Goal: Task Accomplishment & Management: Complete application form

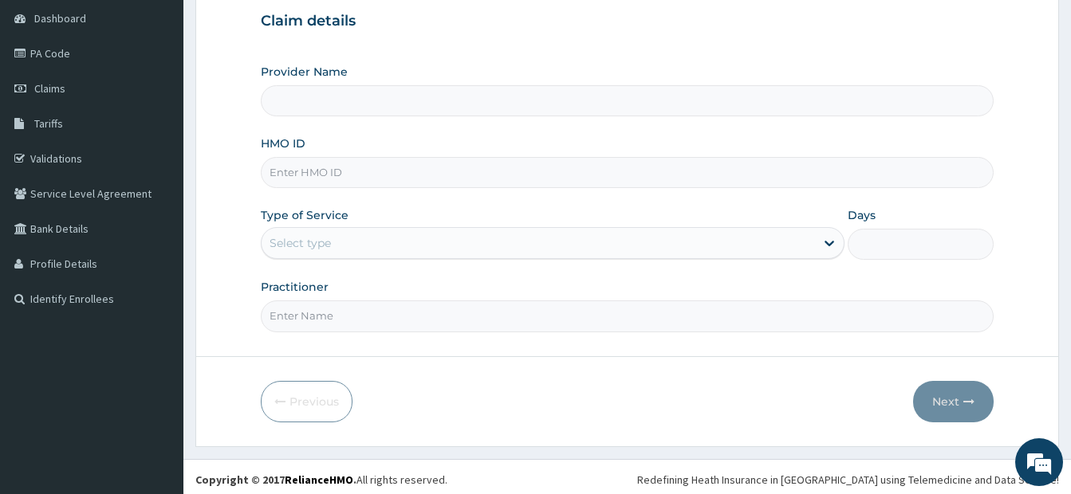
scroll to position [159, 0]
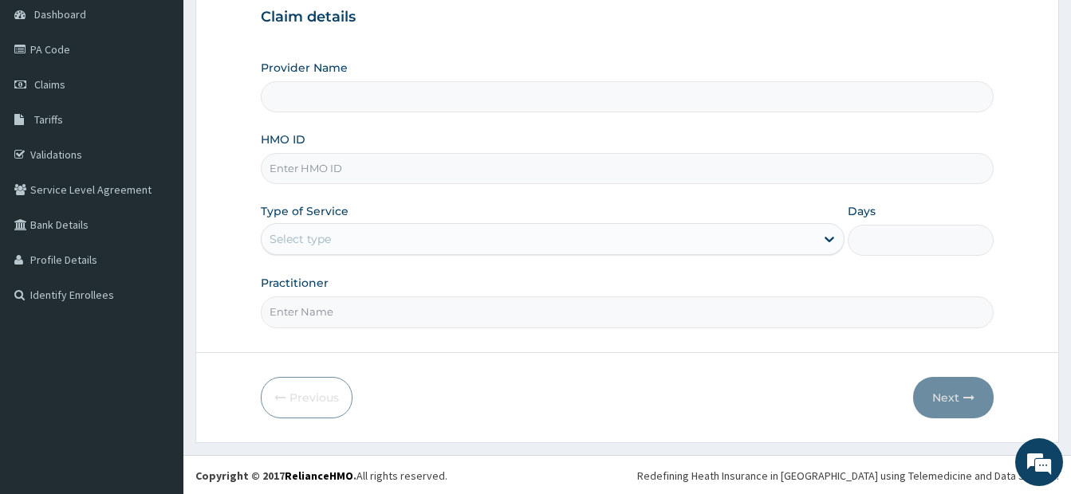
click at [344, 161] on input "HMO ID" at bounding box center [627, 168] width 733 height 31
type input "[DEMOGRAPHIC_DATA]’S [GEOGRAPHIC_DATA]"
type input "VTE/10114/A"
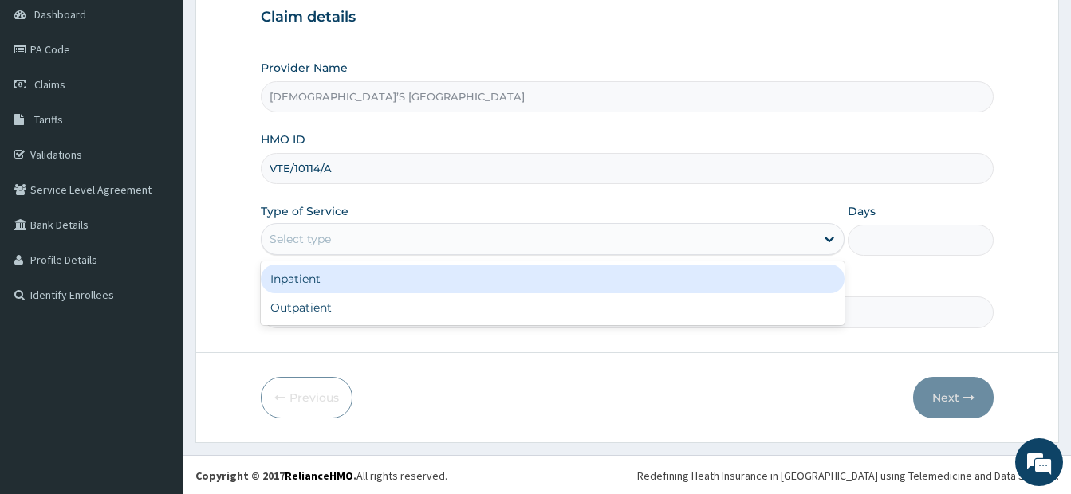
click at [348, 239] on div "Select type" at bounding box center [537, 239] width 553 height 26
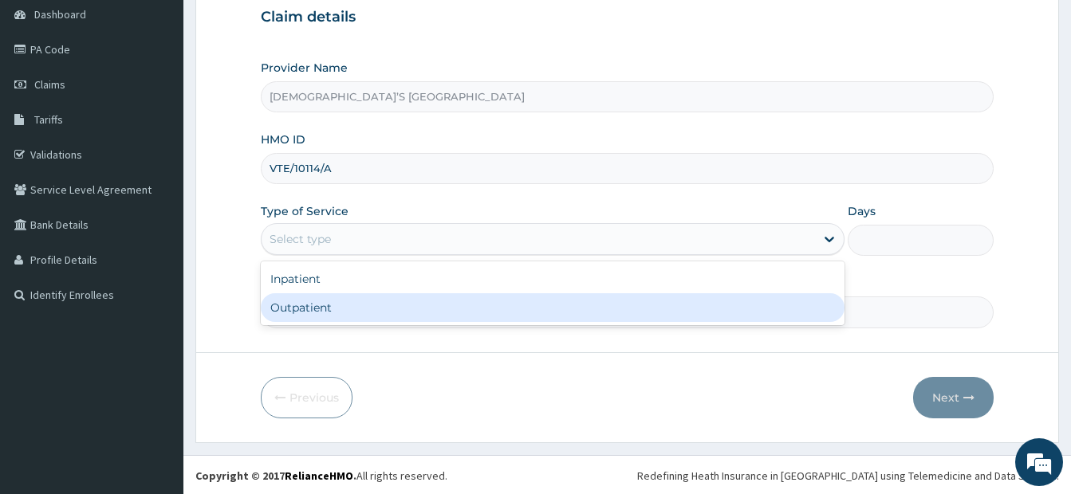
click at [344, 309] on div "Outpatient" at bounding box center [553, 307] width 584 height 29
type input "1"
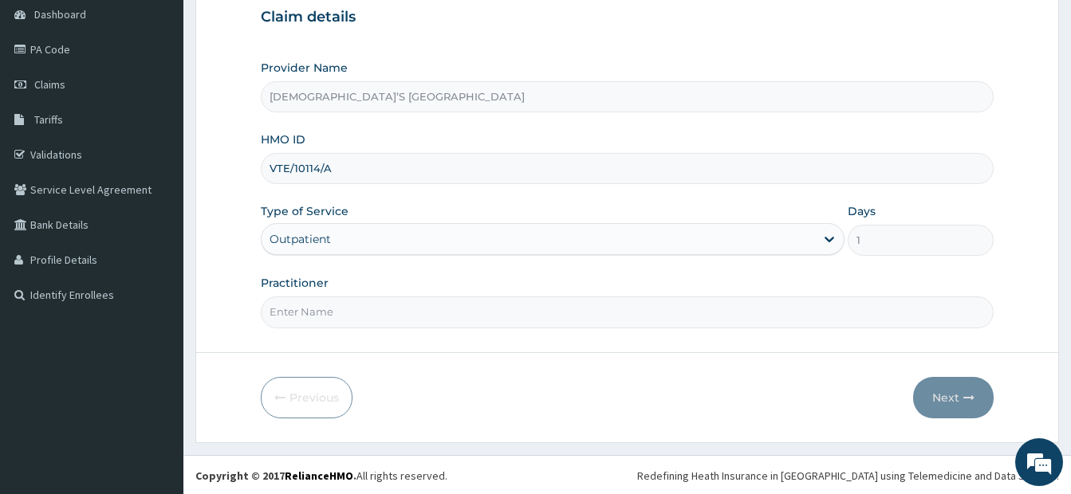
click at [361, 309] on input "Practitioner" at bounding box center [627, 312] width 733 height 31
type input "DR. ODURINDE"
click at [923, 397] on button "Next" at bounding box center [953, 397] width 81 height 41
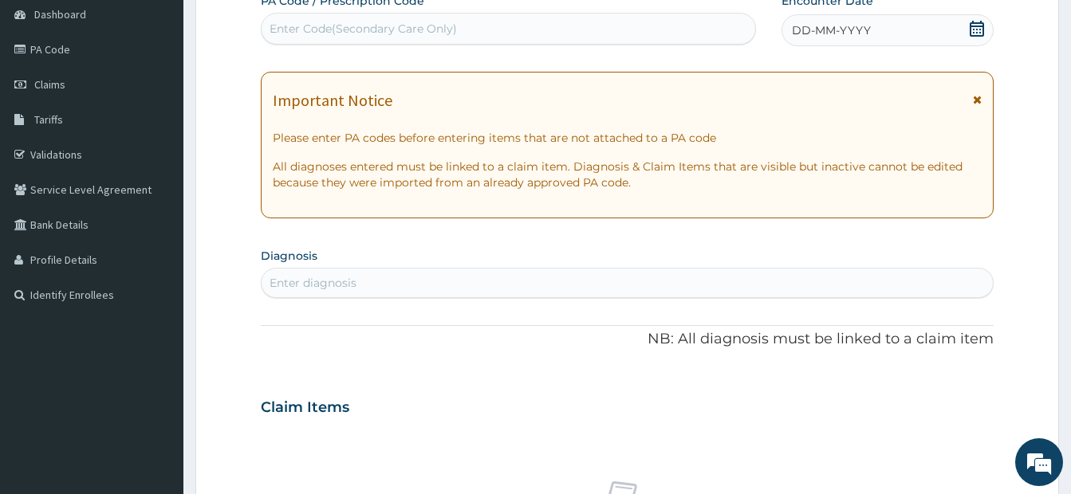
click at [336, 29] on div "Enter Code(Secondary Care Only)" at bounding box center [362, 29] width 187 height 16
paste input "PA/AA1DCE"
type input "PA/AA1DCE"
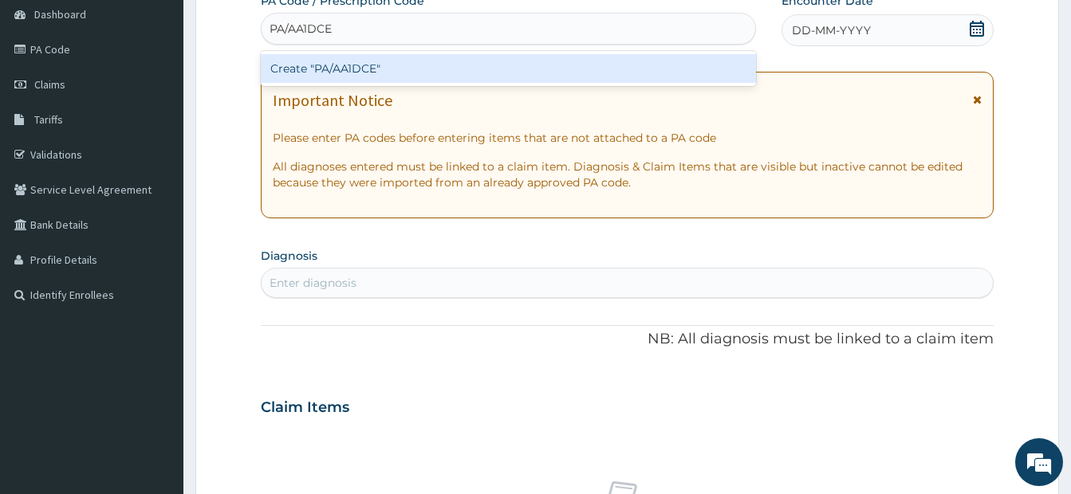
click at [345, 63] on div "Create "PA/AA1DCE"" at bounding box center [508, 68] width 495 height 29
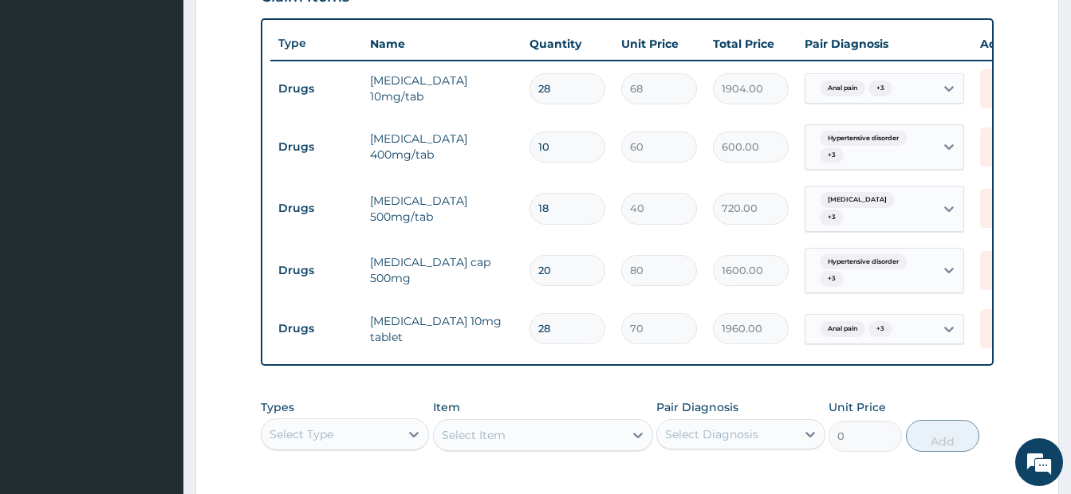
scroll to position [650, 0]
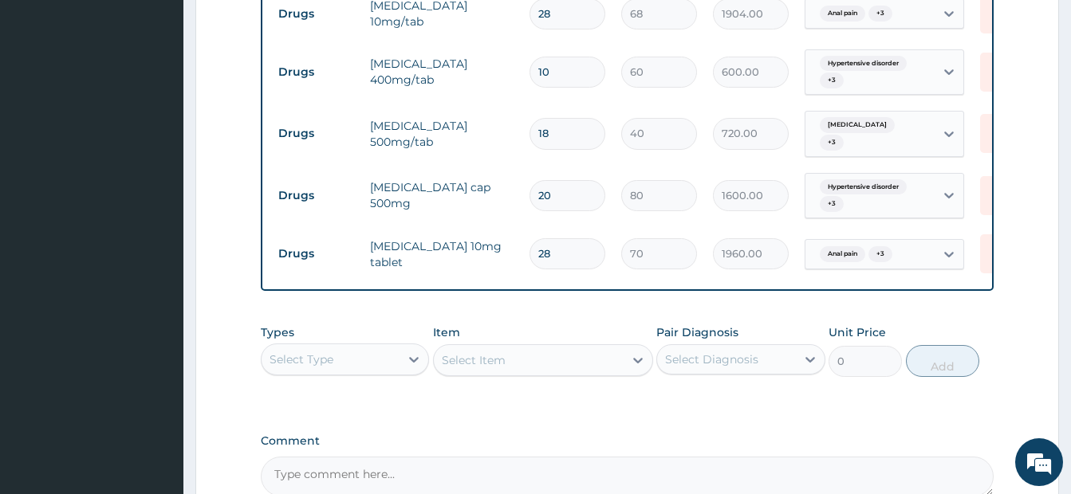
click at [356, 366] on div "Select Type" at bounding box center [330, 360] width 138 height 26
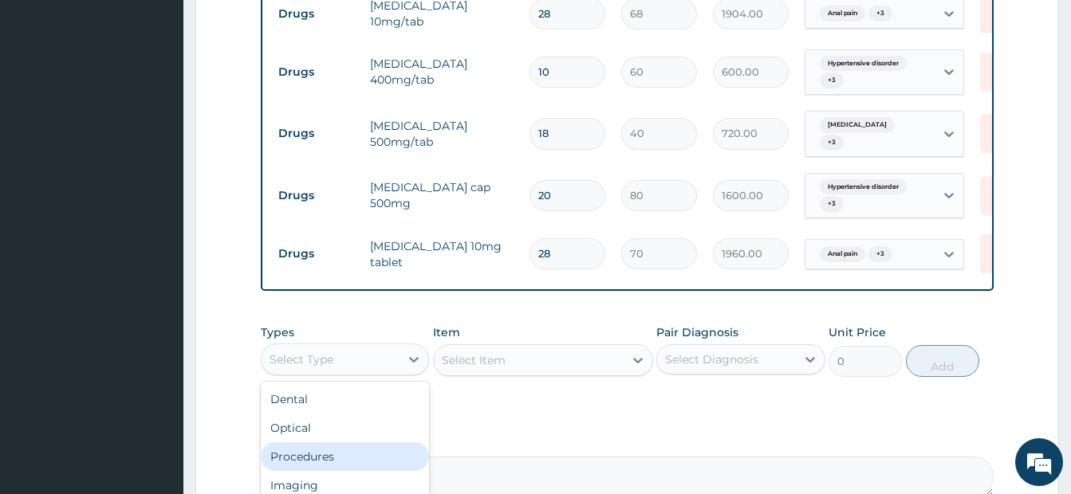
drag, startPoint x: 337, startPoint y: 464, endPoint x: 493, endPoint y: 418, distance: 162.2
click at [338, 464] on div "Procedures" at bounding box center [345, 456] width 168 height 29
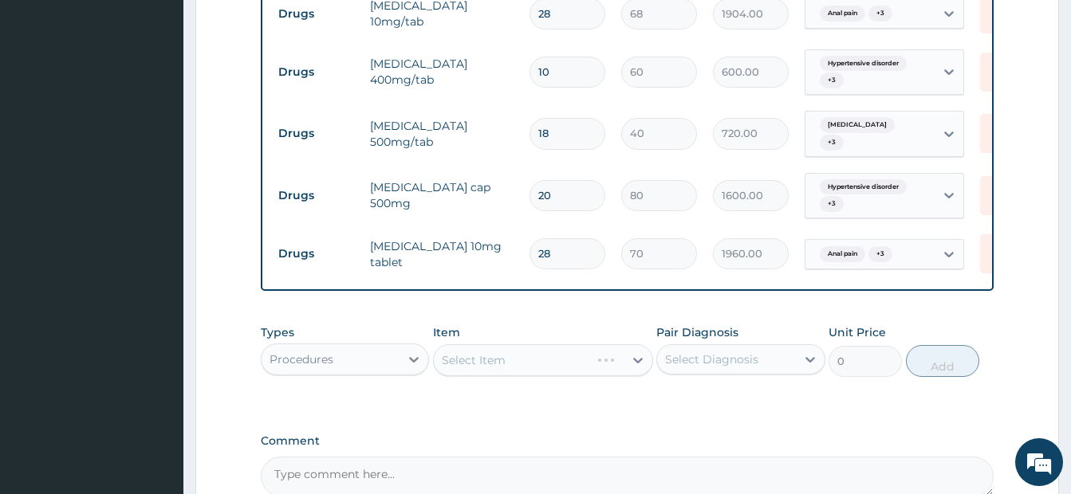
click at [563, 373] on div "Select Item" at bounding box center [543, 360] width 220 height 32
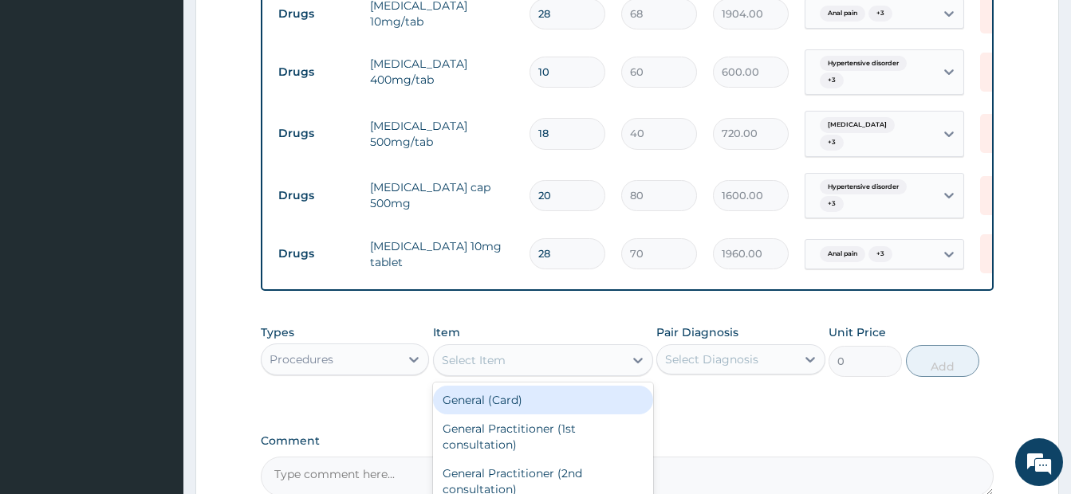
click at [563, 373] on div "Select Item" at bounding box center [529, 361] width 190 height 26
type input "GP"
drag, startPoint x: 581, startPoint y: 399, endPoint x: 655, endPoint y: 397, distance: 74.2
click at [582, 403] on div "GP CONSULTATION" at bounding box center [543, 400] width 220 height 29
type input "3500"
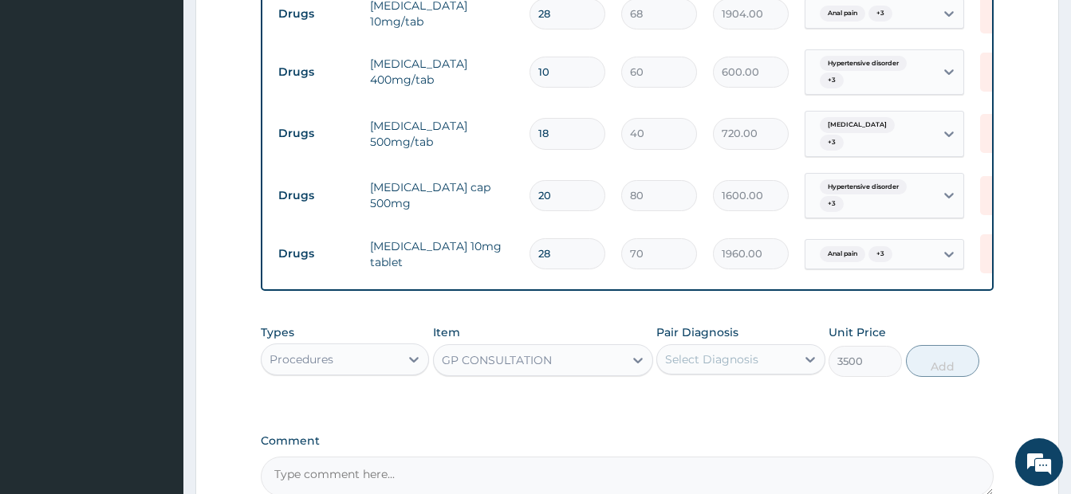
click at [752, 367] on div "Select Diagnosis" at bounding box center [711, 360] width 93 height 16
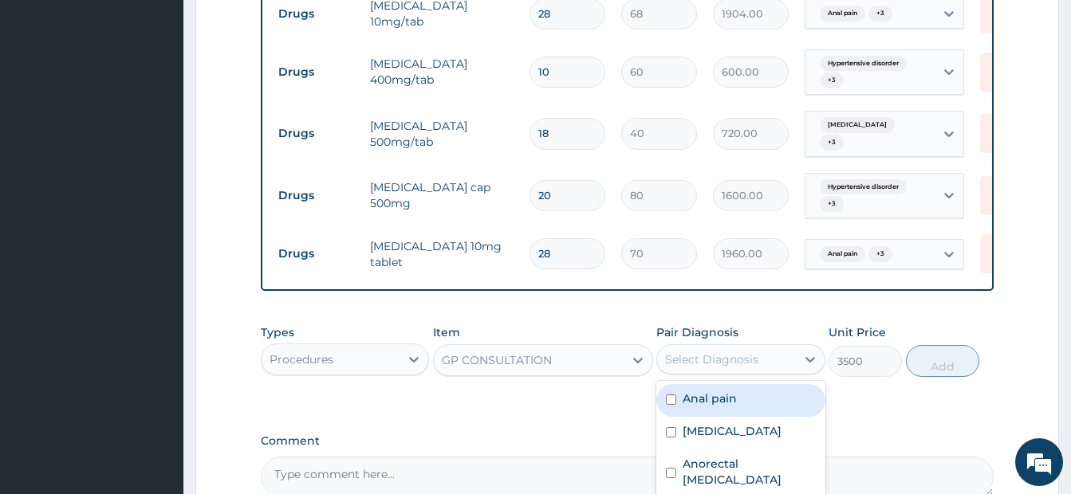
drag, startPoint x: 674, startPoint y: 403, endPoint x: 672, endPoint y: 419, distance: 16.9
click at [672, 404] on input "checkbox" at bounding box center [671, 400] width 10 height 10
checkbox input "true"
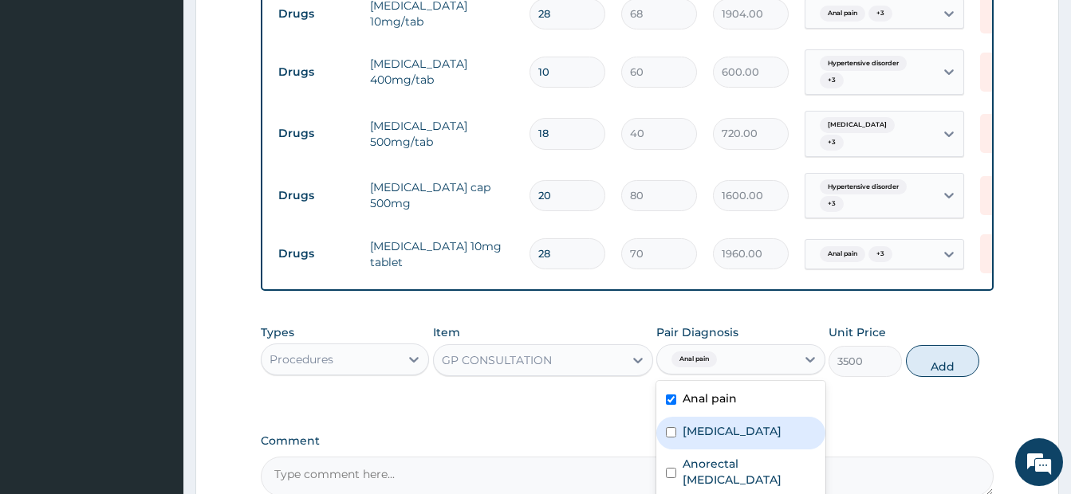
click at [668, 433] on input "checkbox" at bounding box center [671, 432] width 10 height 10
checkbox input "true"
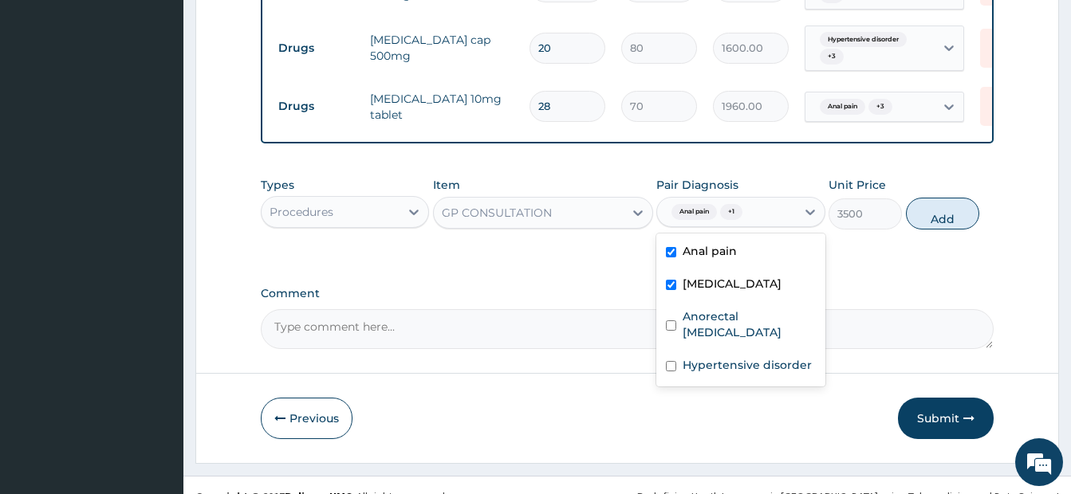
scroll to position [809, 0]
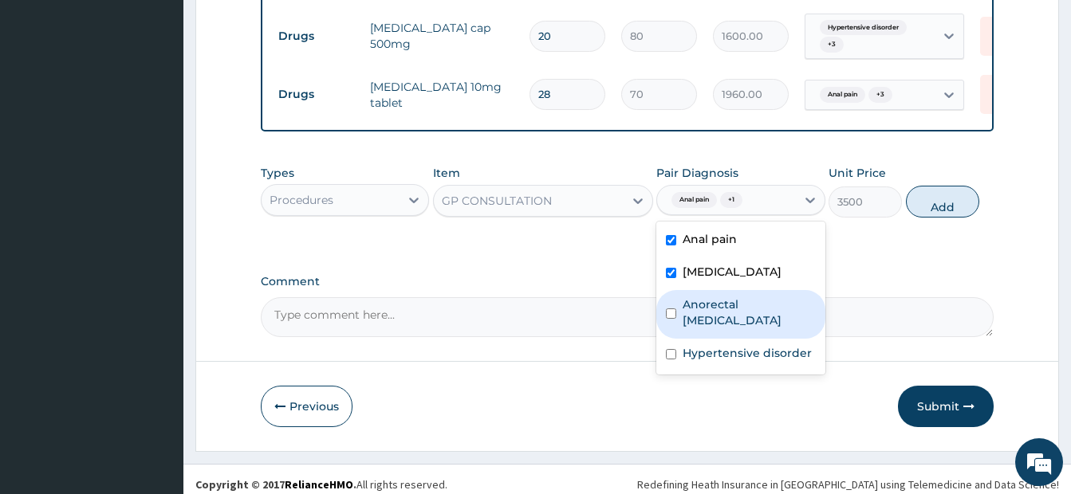
click at [666, 312] on input "checkbox" at bounding box center [671, 314] width 10 height 10
checkbox input "true"
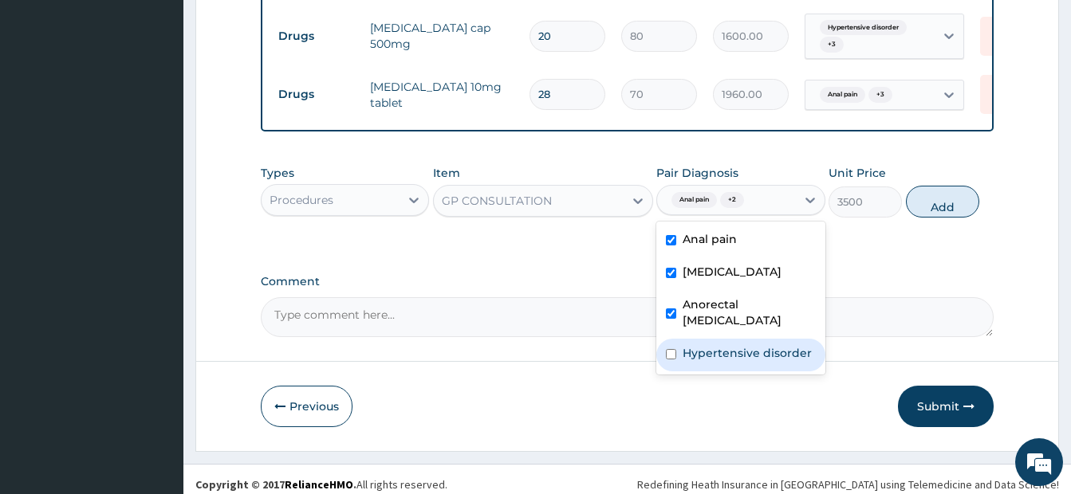
click at [673, 349] on input "checkbox" at bounding box center [671, 354] width 10 height 10
checkbox input "true"
click at [937, 214] on button "Add" at bounding box center [942, 202] width 73 height 32
type input "0"
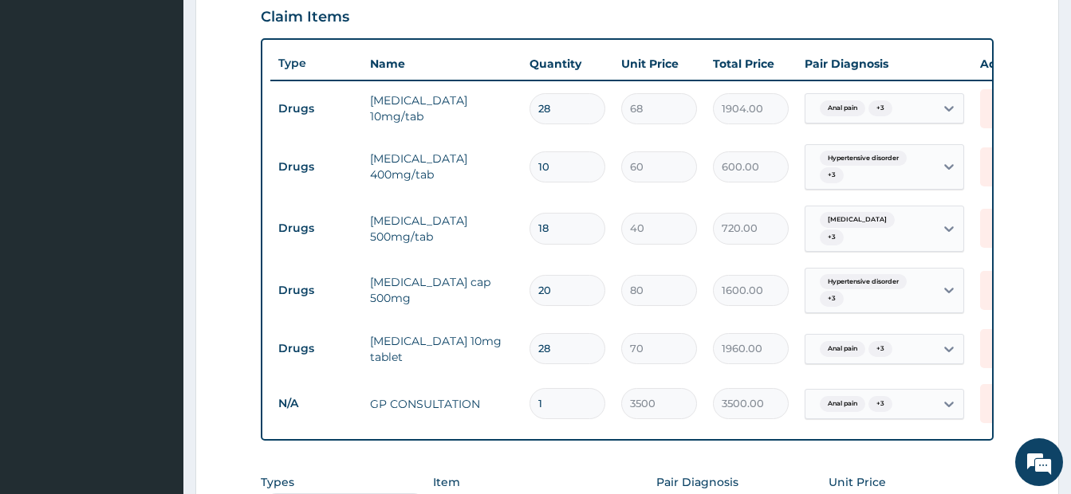
scroll to position [0, 68]
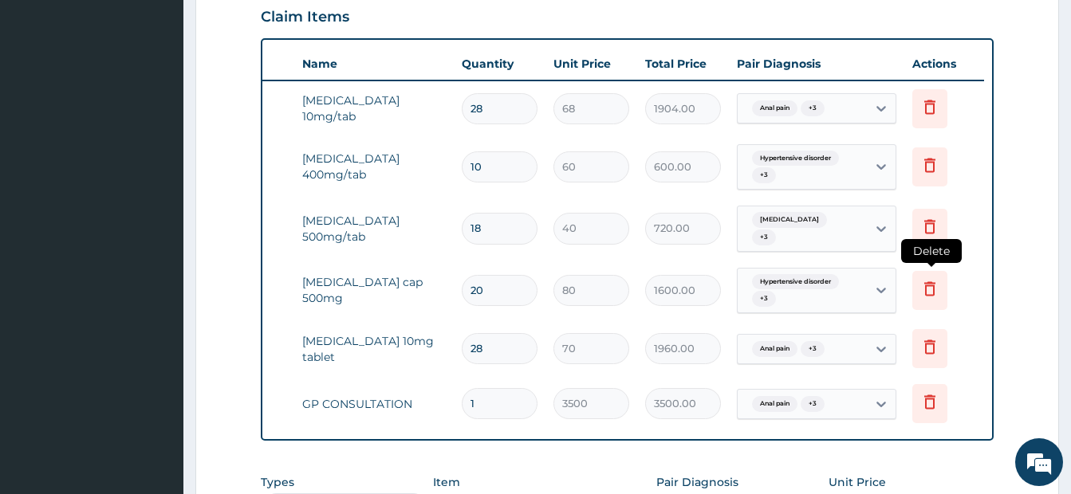
click at [936, 290] on icon at bounding box center [929, 288] width 19 height 19
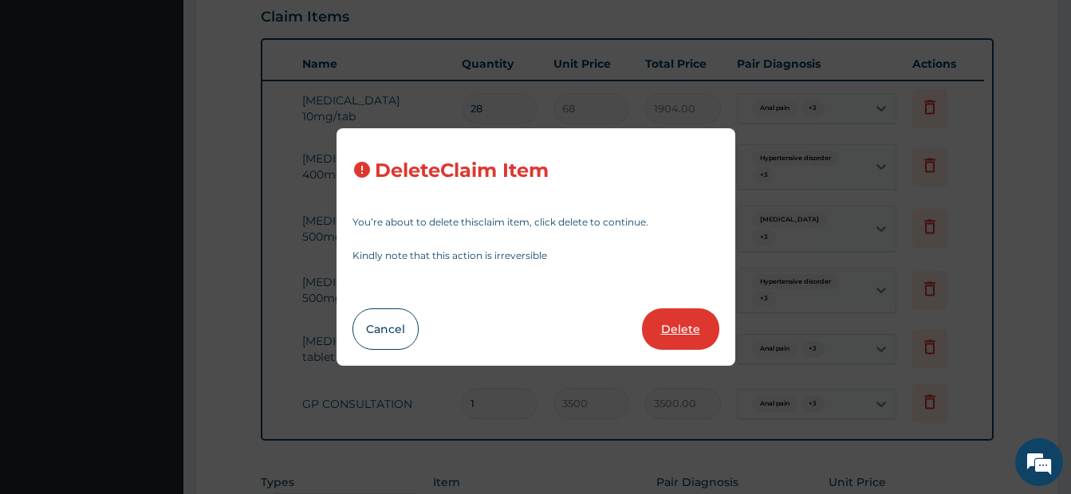
click at [680, 329] on button "Delete" at bounding box center [680, 329] width 77 height 41
type input "28"
type input "70"
type input "1960.00"
type input "1"
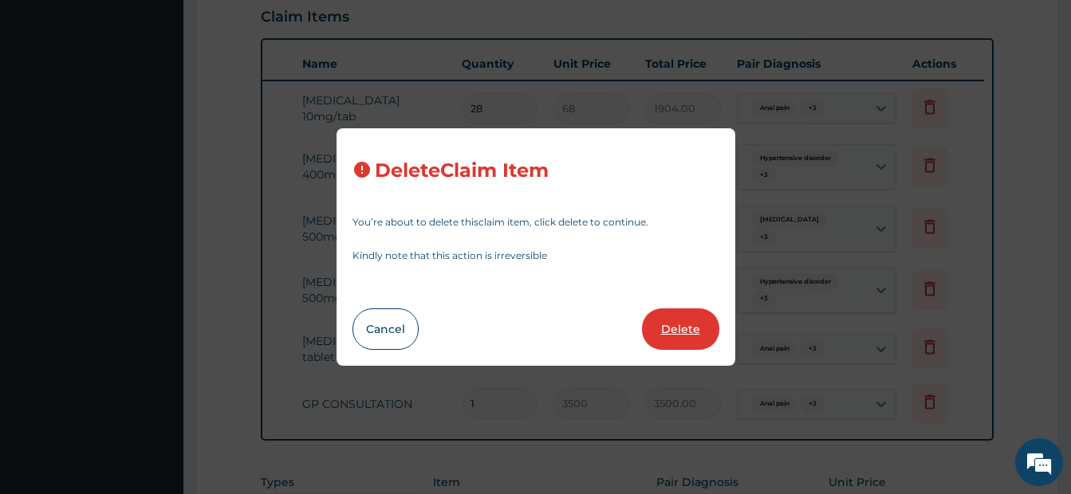
type input "3500"
type input "3500.00"
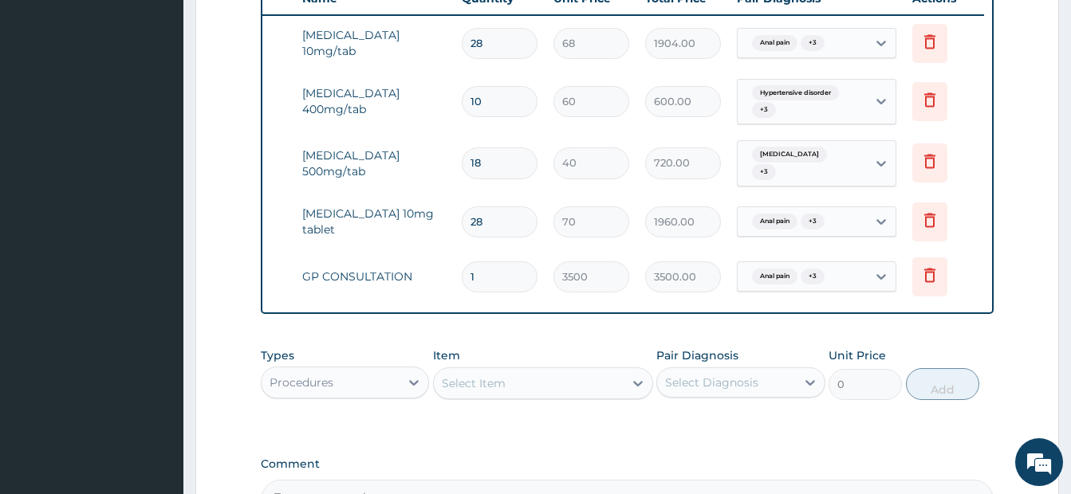
scroll to position [794, 0]
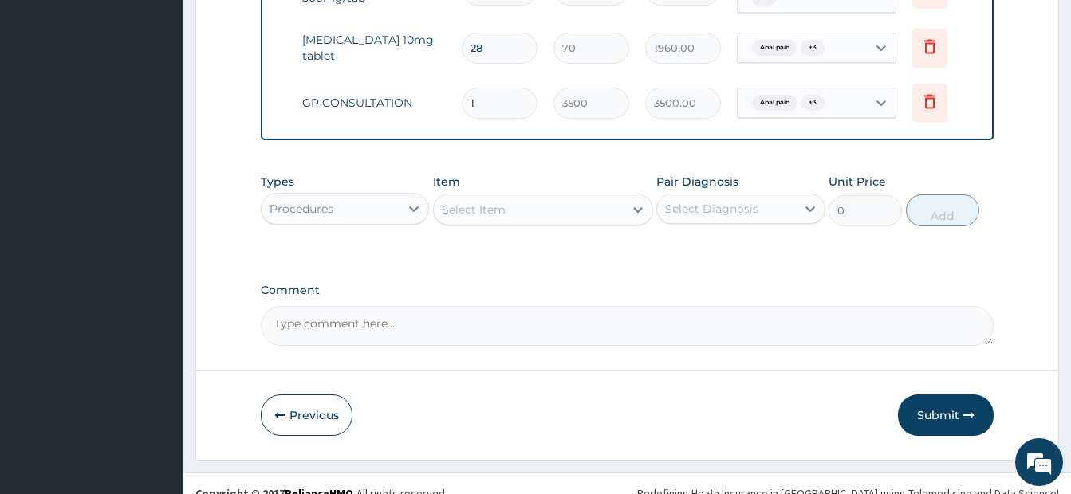
click at [364, 213] on div "Procedures" at bounding box center [330, 209] width 138 height 26
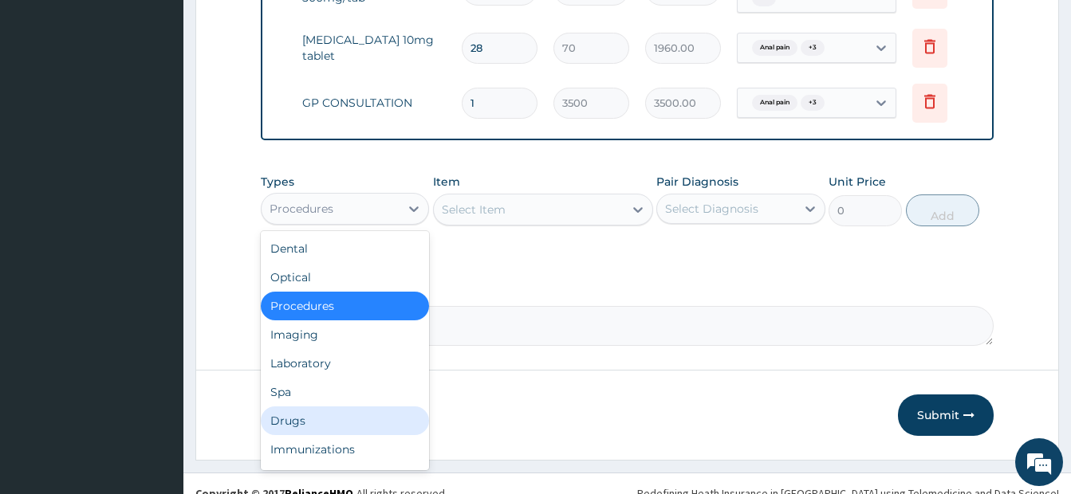
click at [326, 428] on div "Drugs" at bounding box center [345, 421] width 168 height 29
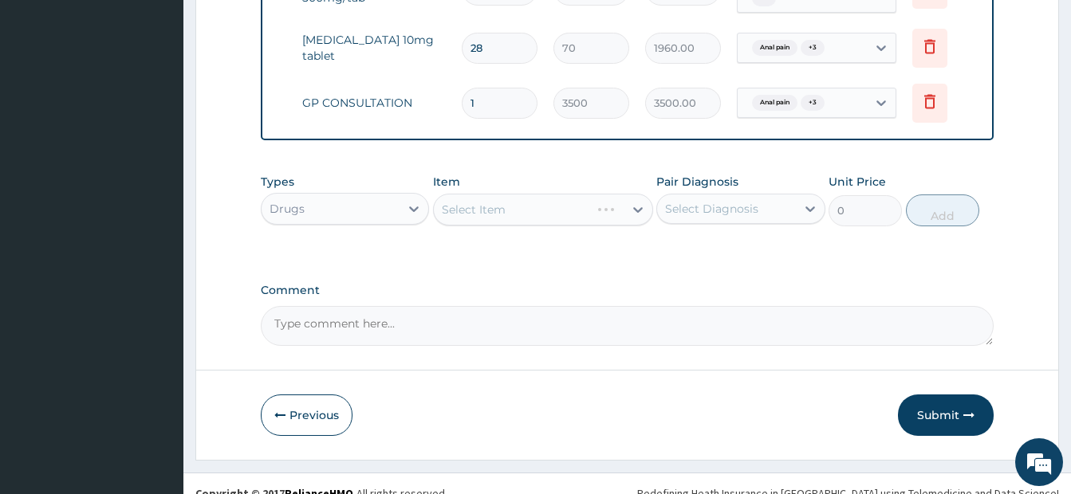
click at [575, 209] on div "Select Item" at bounding box center [543, 210] width 220 height 32
click at [608, 218] on div "Select Item" at bounding box center [543, 210] width 220 height 32
click at [610, 221] on div "Select Item" at bounding box center [529, 210] width 190 height 26
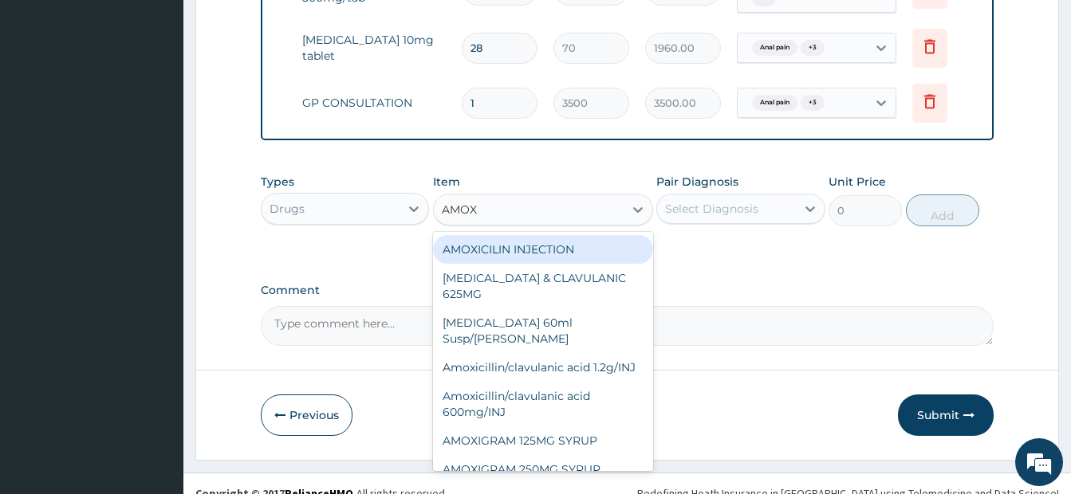
type input "AMOXI"
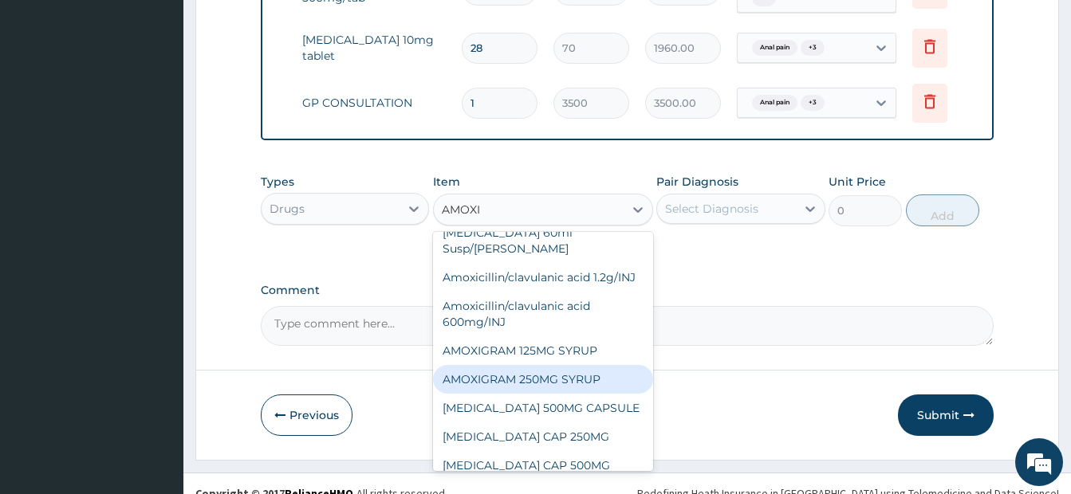
scroll to position [159, 0]
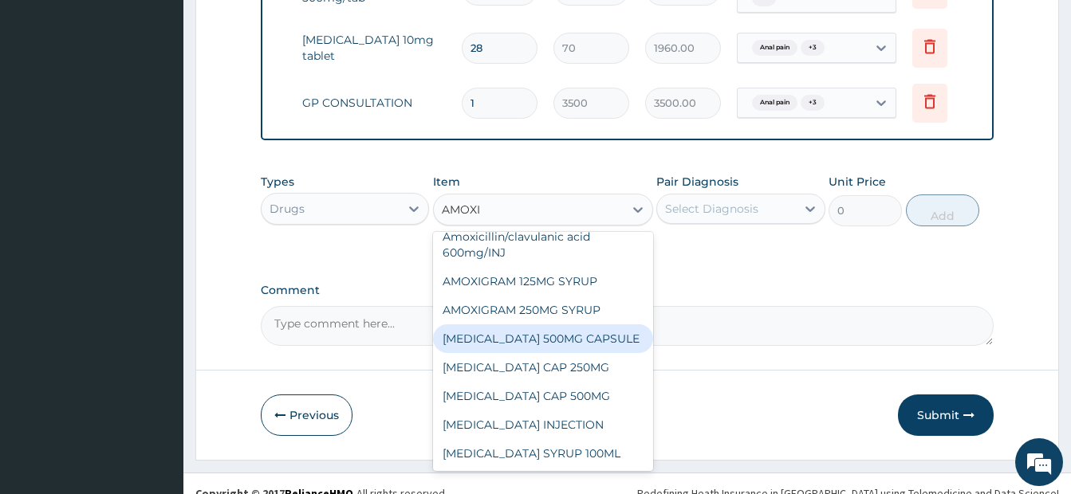
click at [585, 349] on div "[MEDICAL_DATA] 500MG CAPSULE" at bounding box center [543, 338] width 220 height 29
type input "63"
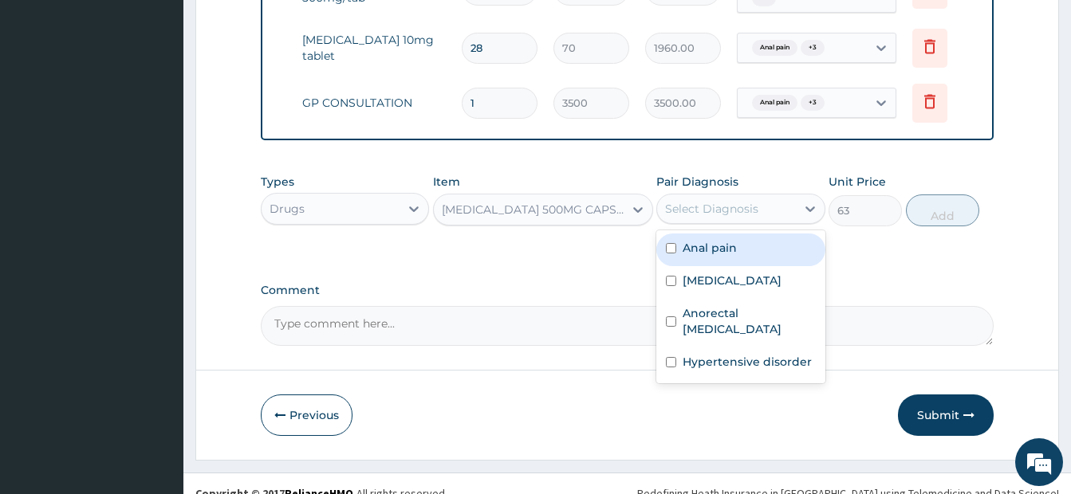
click at [733, 217] on div "Select Diagnosis" at bounding box center [711, 209] width 93 height 16
click at [671, 253] on input "checkbox" at bounding box center [671, 248] width 10 height 10
checkbox input "true"
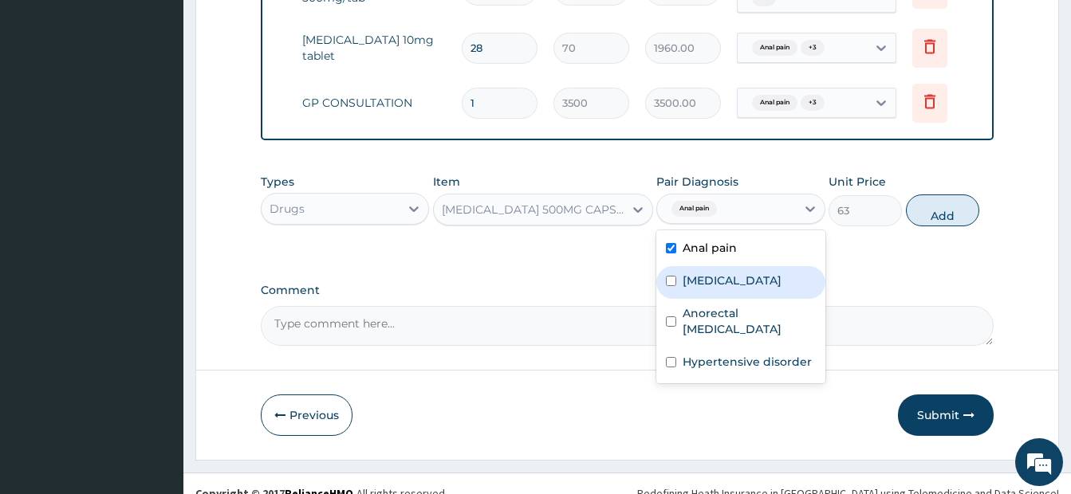
click at [670, 280] on div "[MEDICAL_DATA]" at bounding box center [740, 282] width 168 height 33
checkbox input "true"
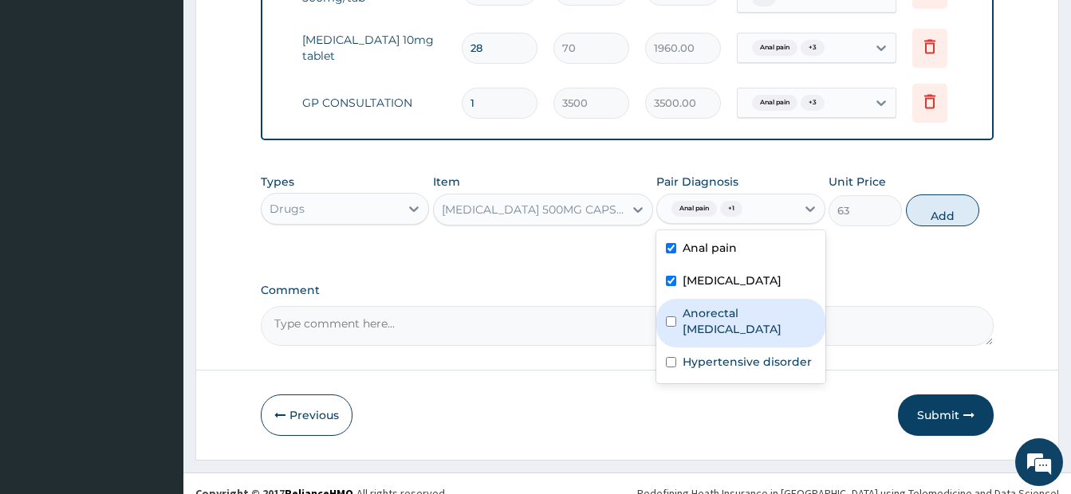
click at [666, 323] on input "checkbox" at bounding box center [671, 321] width 10 height 10
checkbox input "true"
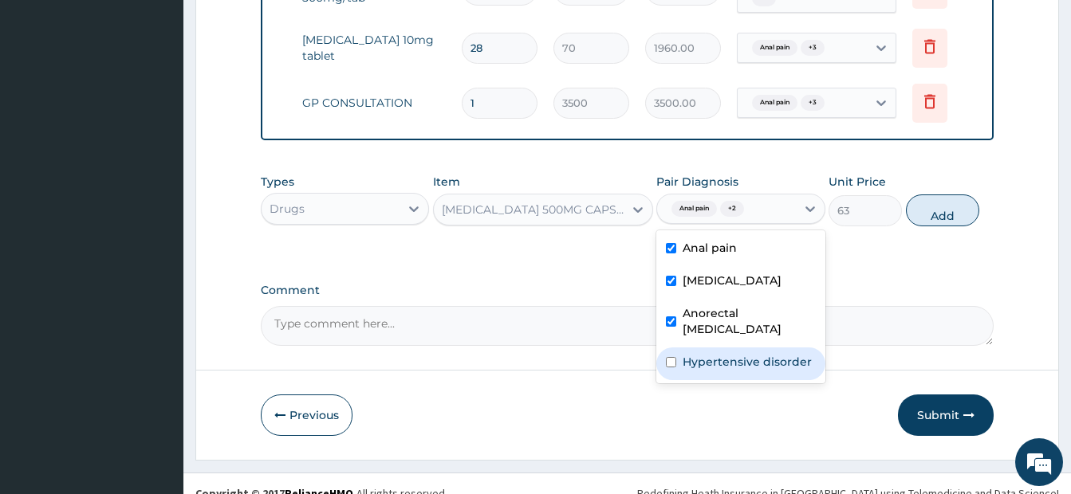
drag, startPoint x: 672, startPoint y: 346, endPoint x: 751, endPoint y: 301, distance: 91.1
click at [670, 357] on input "checkbox" at bounding box center [671, 362] width 10 height 10
checkbox input "true"
click at [580, 213] on div "[MEDICAL_DATA] 500MG CAPSULE" at bounding box center [533, 210] width 183 height 16
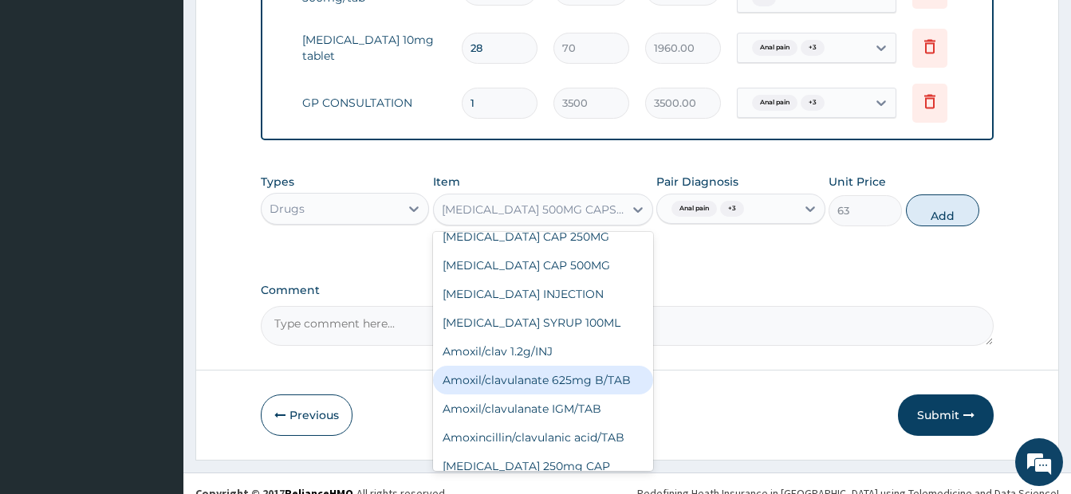
scroll to position [2452, 0]
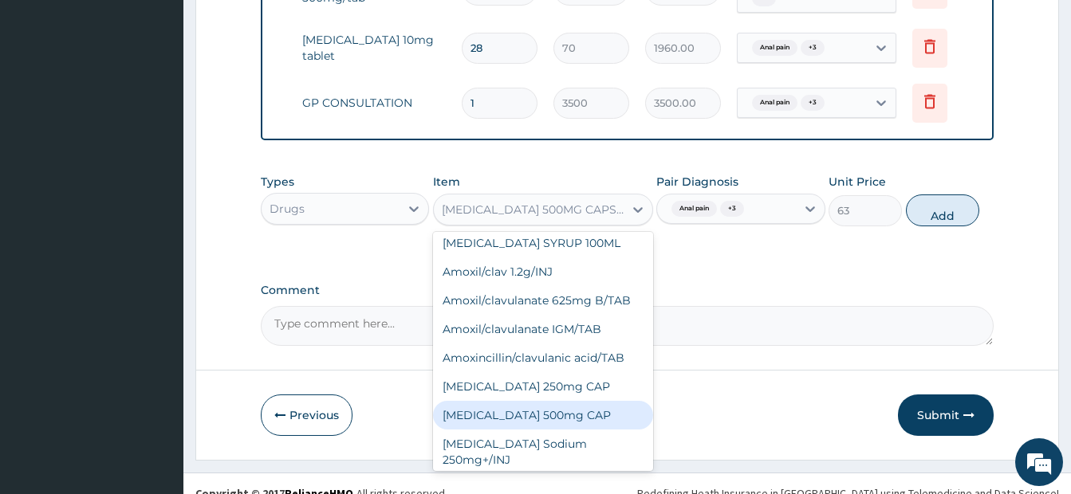
click at [560, 415] on div "[MEDICAL_DATA] 500mg CAP" at bounding box center [543, 415] width 220 height 29
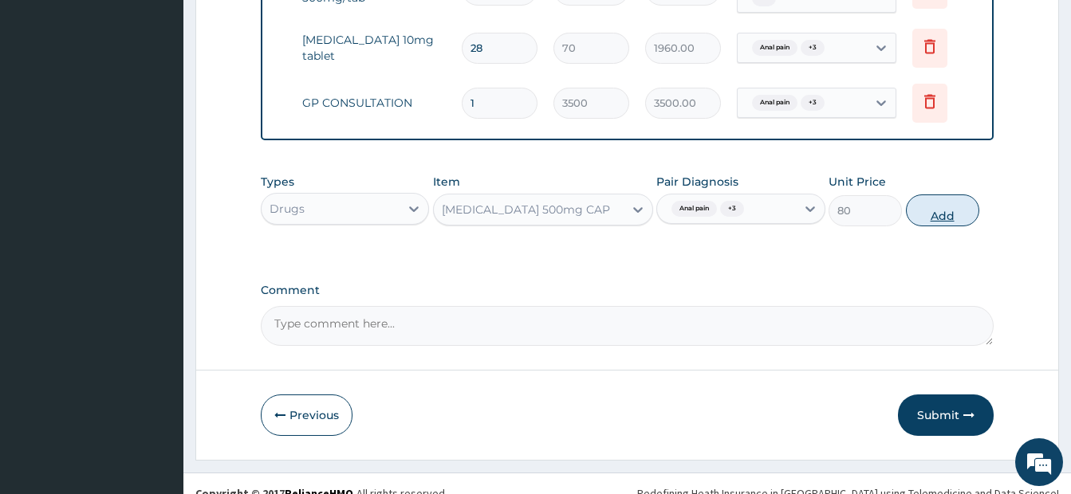
click at [940, 221] on button "Add" at bounding box center [942, 211] width 73 height 32
type input "0"
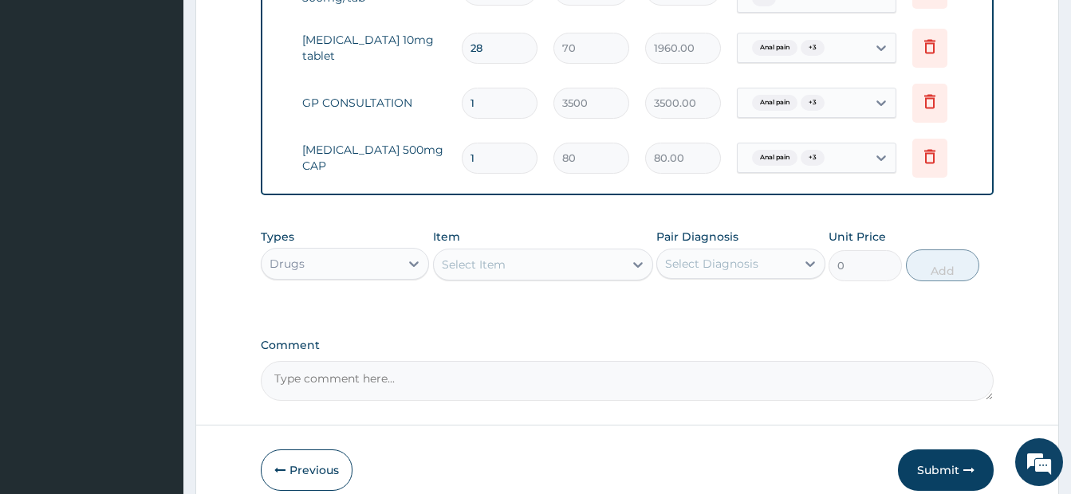
type input "0.00"
type input "2"
type input "160.00"
type input "20"
type input "1600.00"
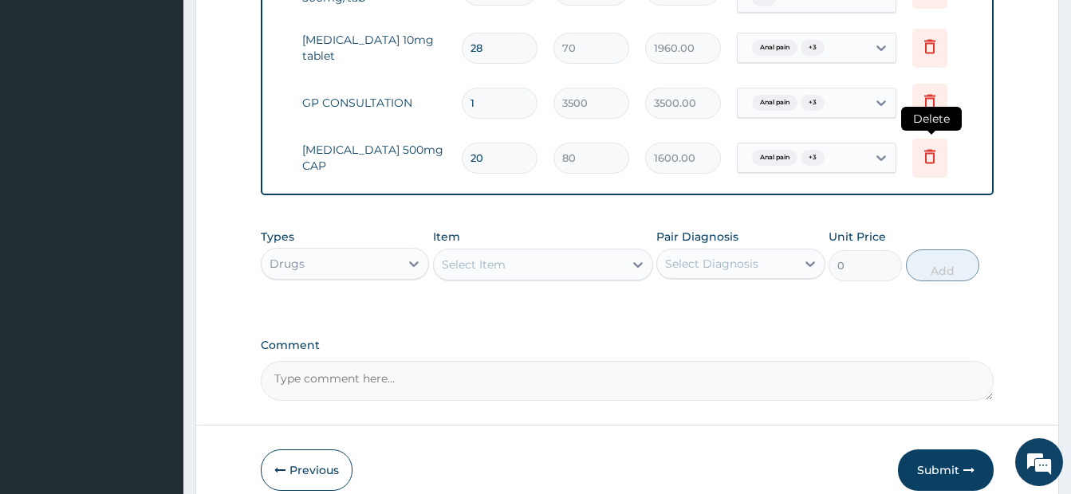
type input "20"
click at [932, 158] on icon at bounding box center [929, 156] width 19 height 19
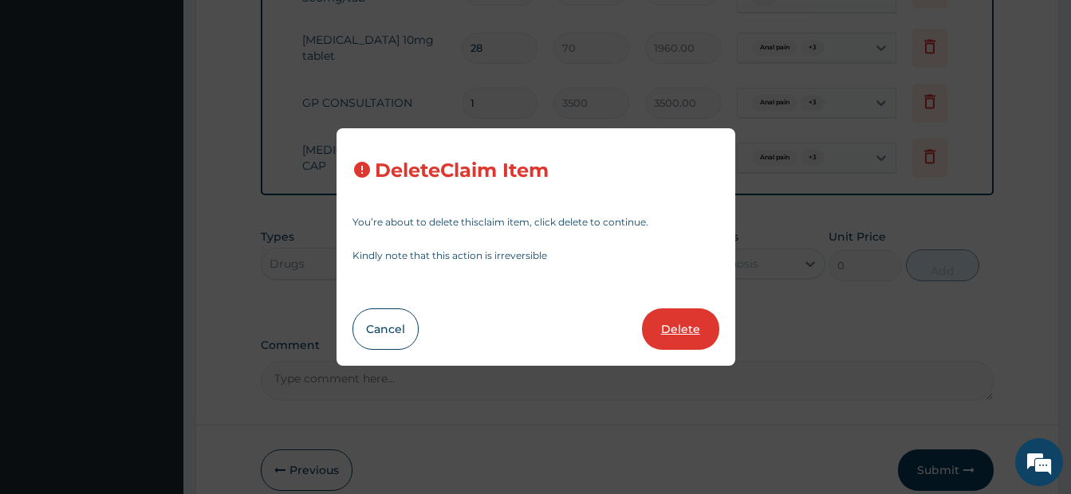
click at [672, 331] on button "Delete" at bounding box center [680, 329] width 77 height 41
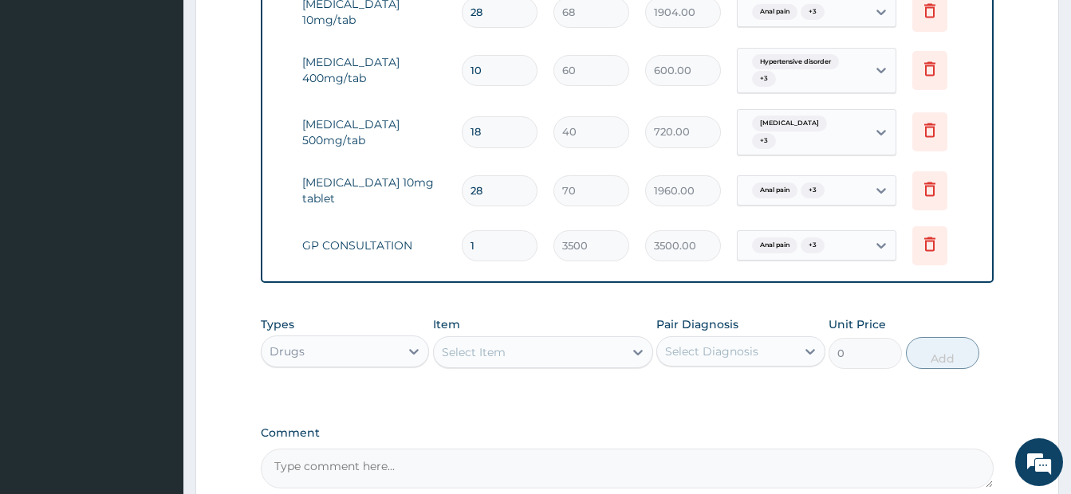
scroll to position [635, 0]
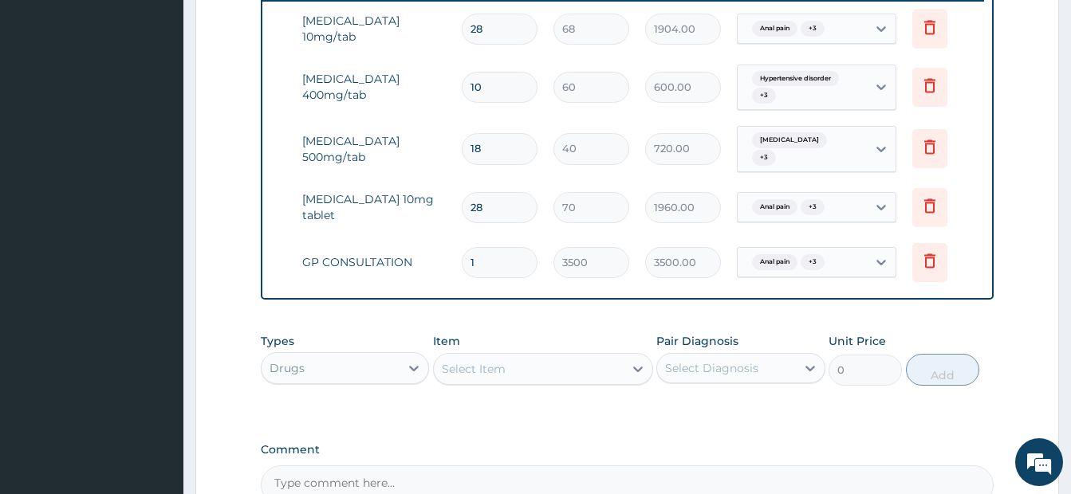
click at [550, 375] on div "Select Item" at bounding box center [529, 369] width 190 height 26
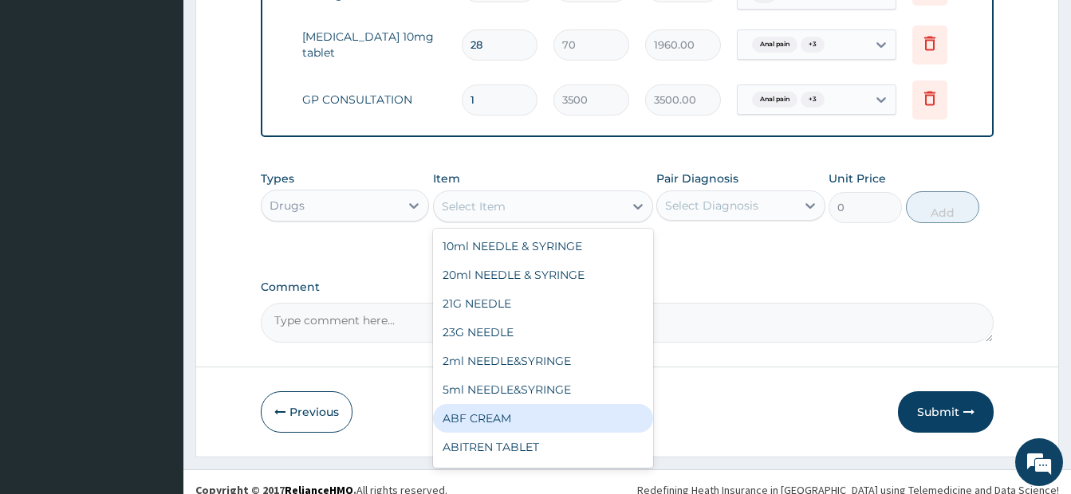
scroll to position [818, 0]
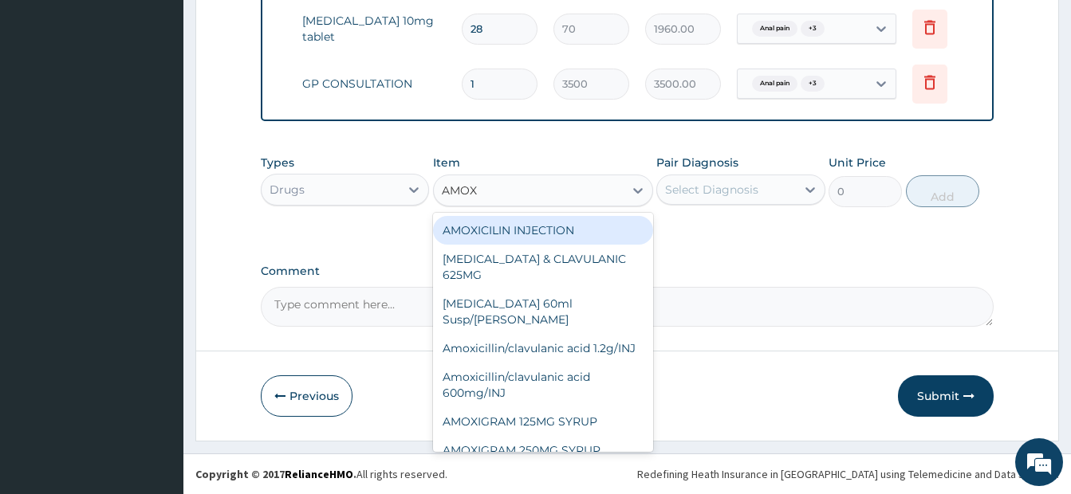
type input "AMOXI"
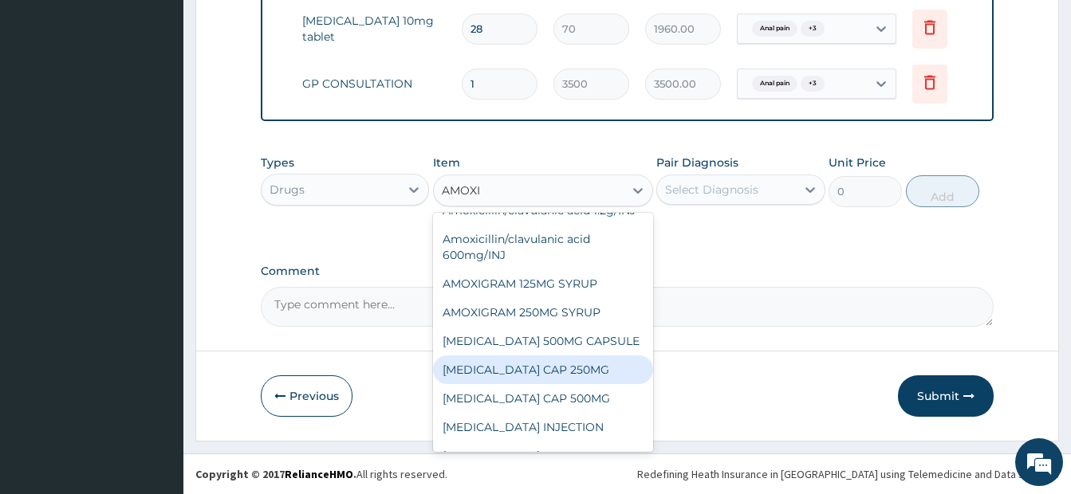
scroll to position [159, 0]
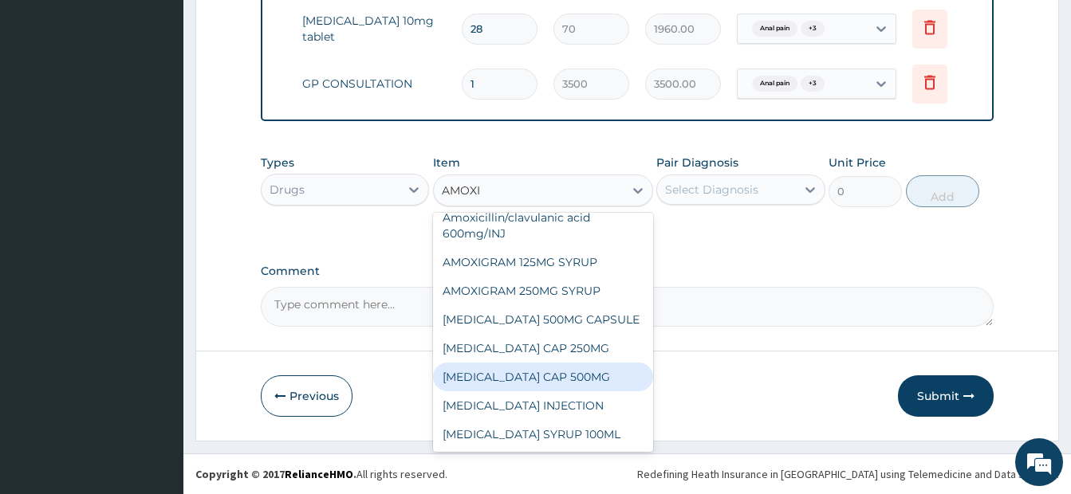
click at [550, 382] on div "[MEDICAL_DATA] CAP 500MG" at bounding box center [543, 377] width 220 height 29
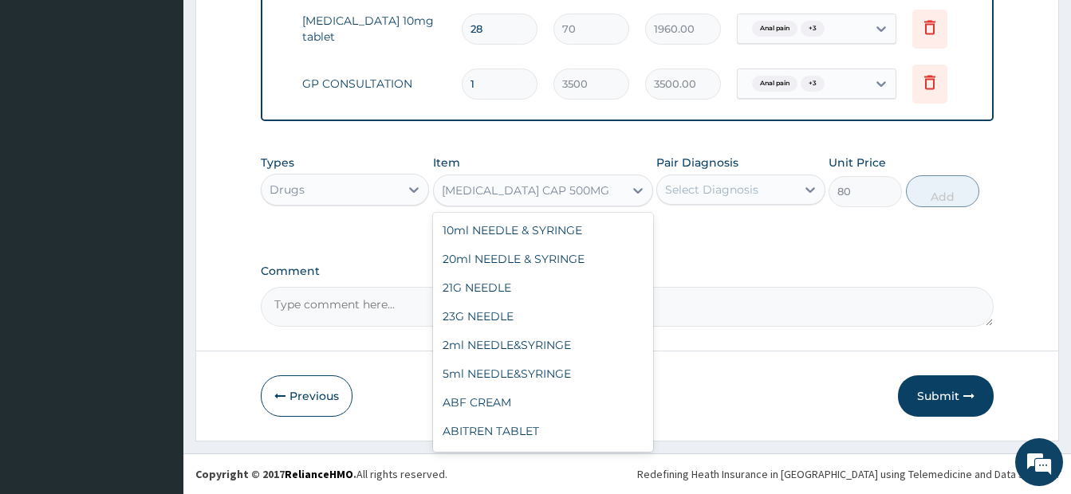
click at [577, 193] on div "[MEDICAL_DATA] CAP 500MG" at bounding box center [529, 191] width 190 height 26
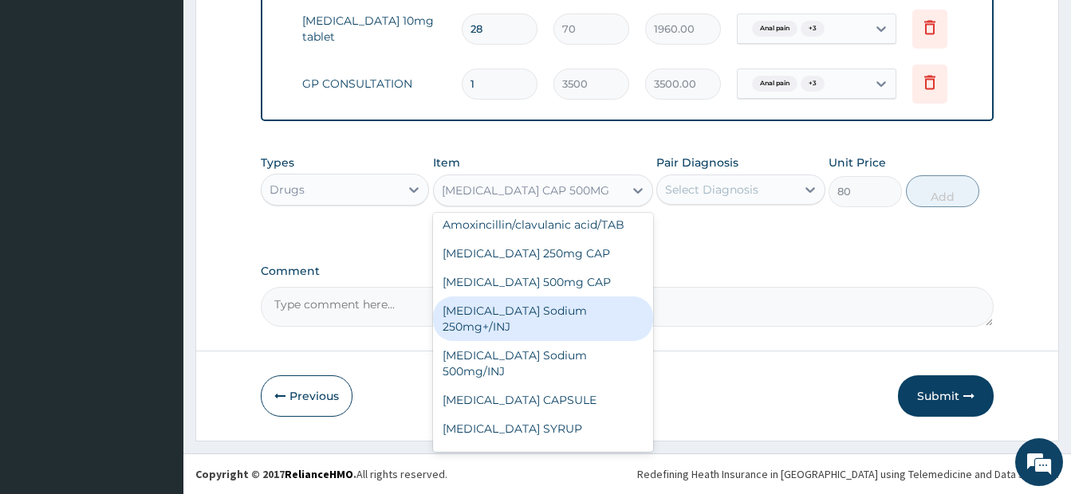
scroll to position [2589, 0]
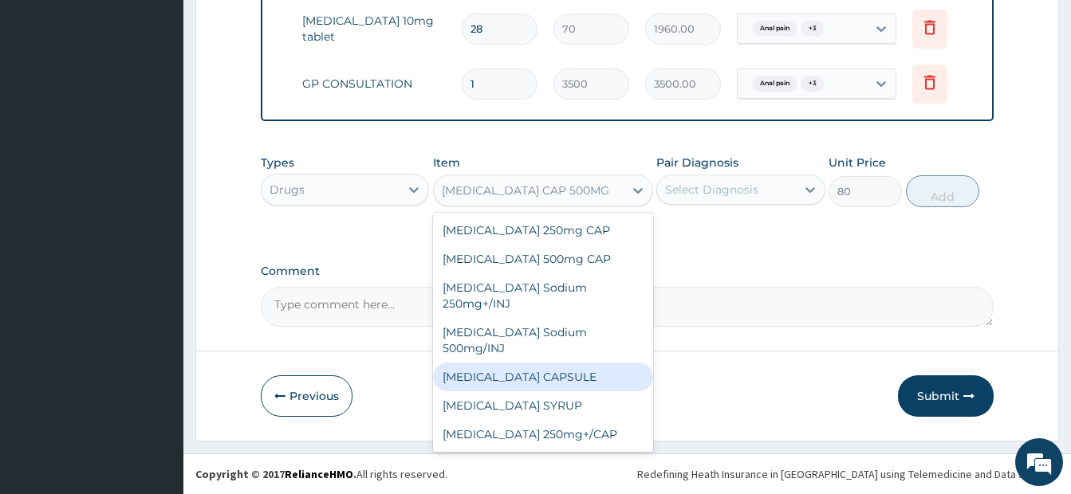
click at [551, 363] on div "[MEDICAL_DATA] CAPSULE" at bounding box center [543, 377] width 220 height 29
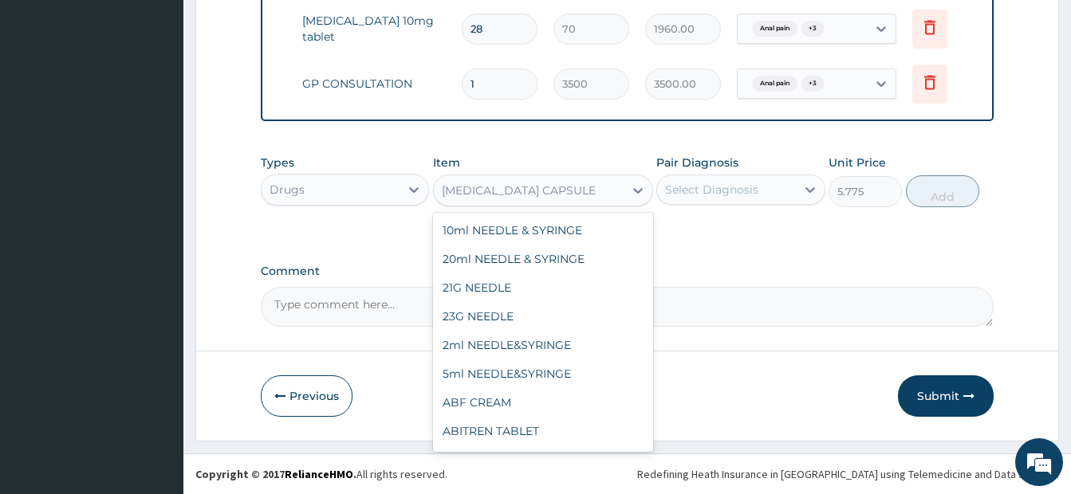
click at [579, 187] on div "[MEDICAL_DATA] CAPSULE" at bounding box center [529, 191] width 190 height 26
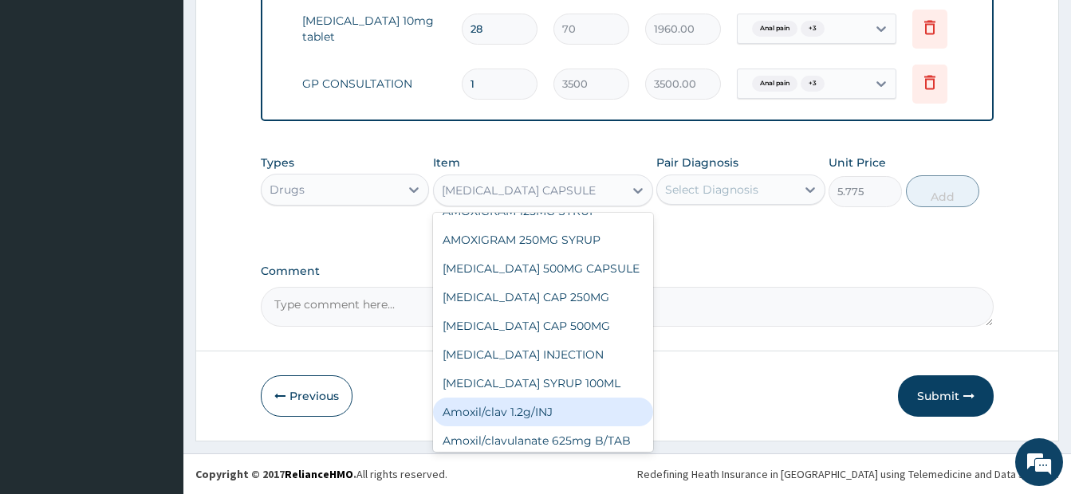
scroll to position [2267, 0]
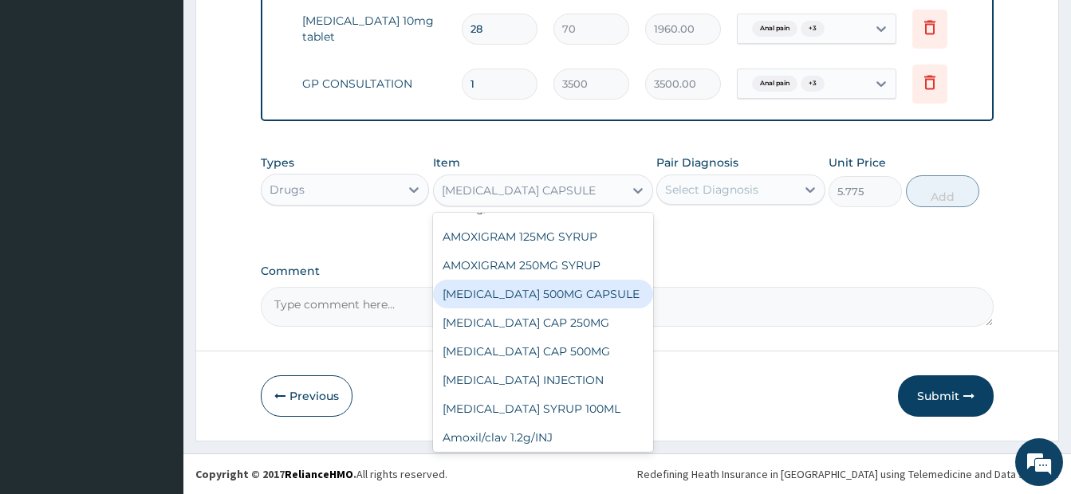
click at [534, 301] on div "[MEDICAL_DATA] 500MG CAPSULE" at bounding box center [543, 294] width 220 height 29
type input "63"
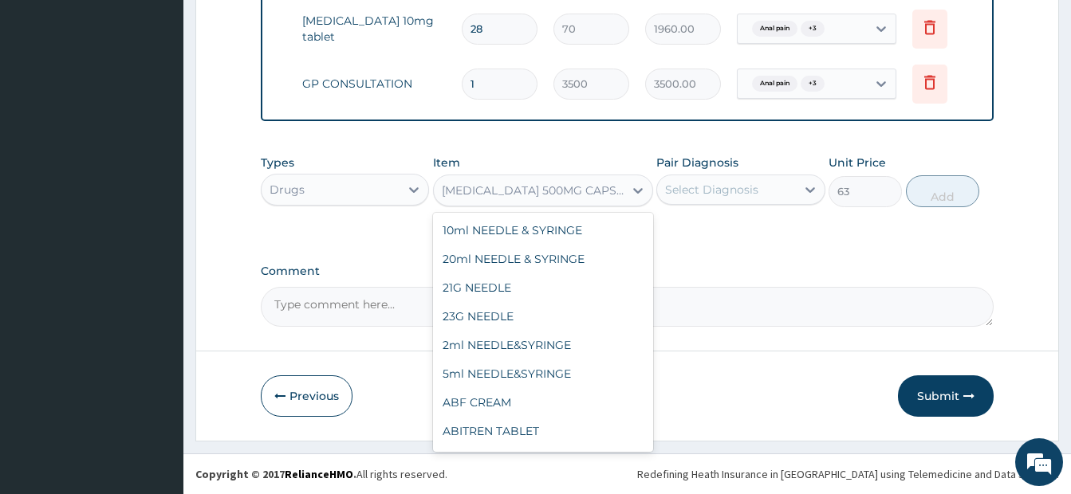
click at [579, 198] on div "[MEDICAL_DATA] 500MG CAPSULE" at bounding box center [533, 191] width 183 height 16
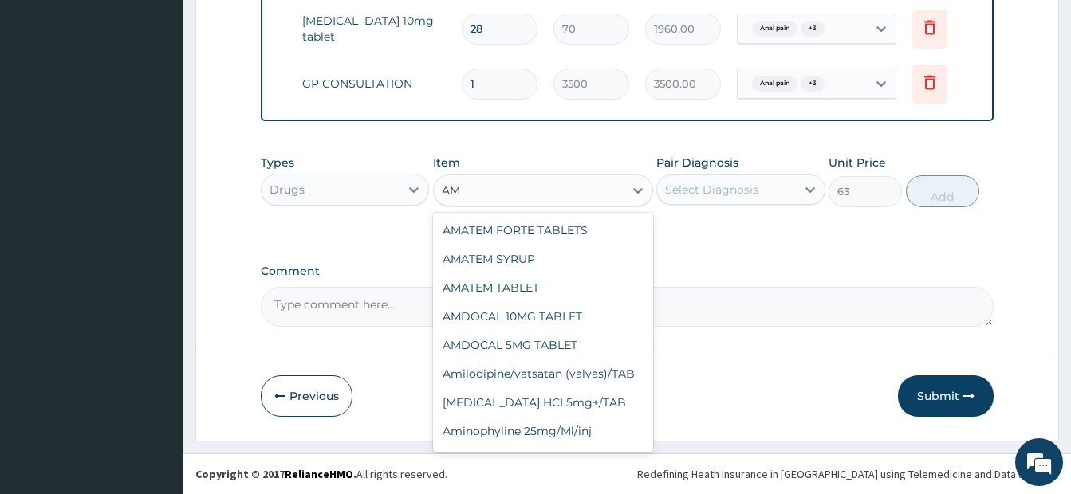
scroll to position [29, 0]
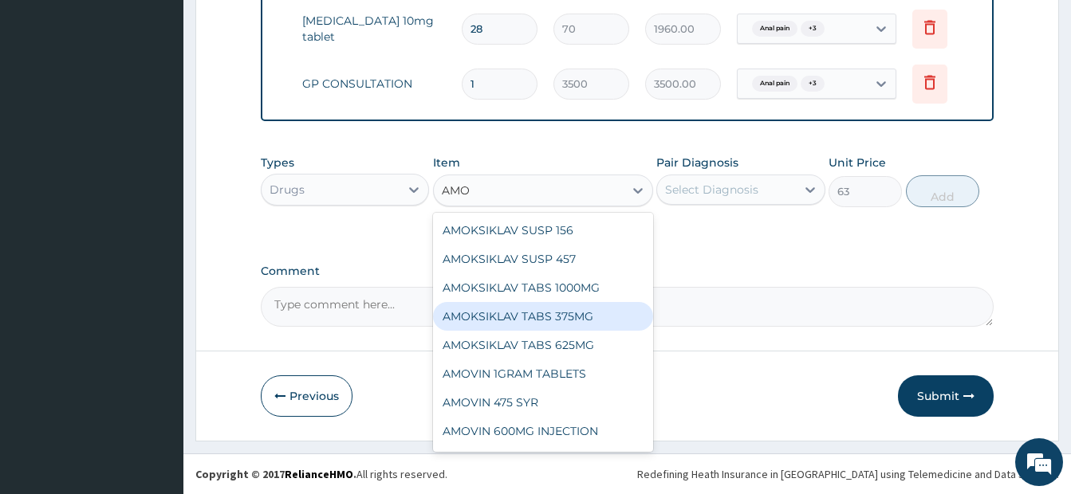
type input "AMOX"
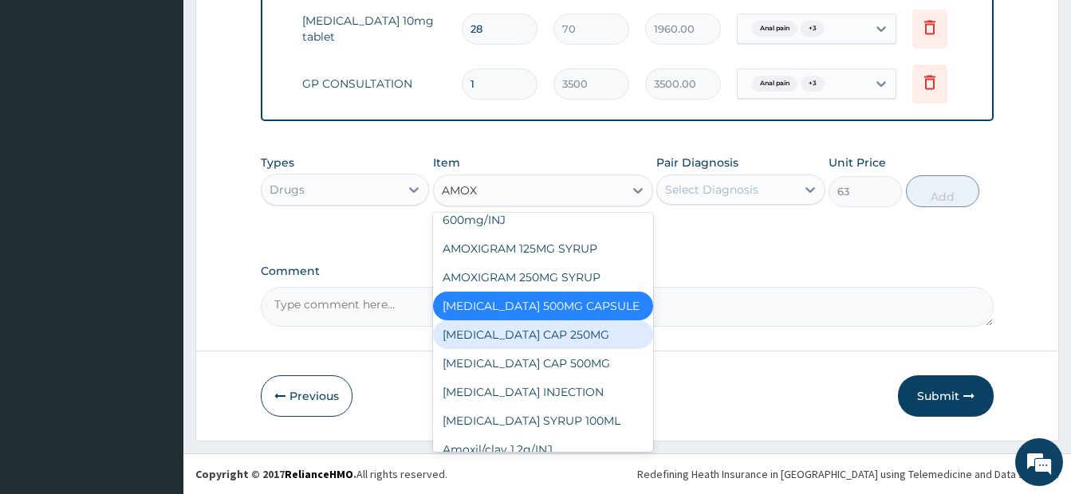
scroll to position [188, 0]
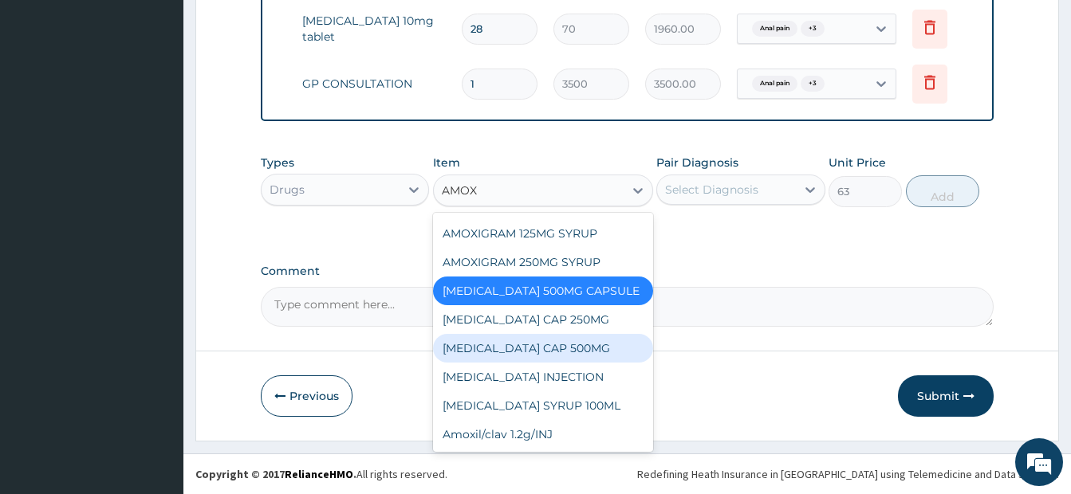
click at [573, 352] on div "[MEDICAL_DATA] CAP 500MG" at bounding box center [543, 348] width 220 height 29
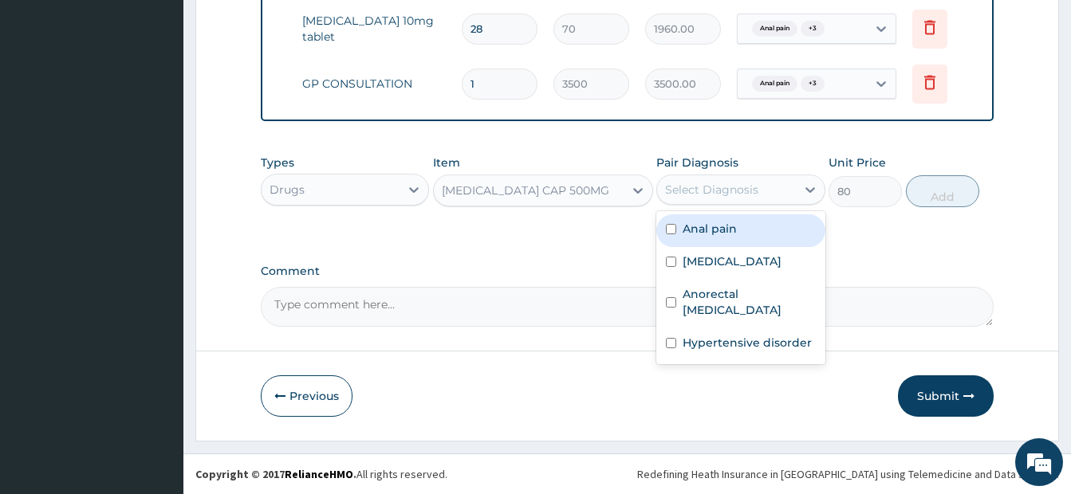
click at [729, 195] on div "Select Diagnosis" at bounding box center [711, 190] width 93 height 16
click at [589, 188] on div "[MEDICAL_DATA] CAP 500MG" at bounding box center [529, 191] width 190 height 26
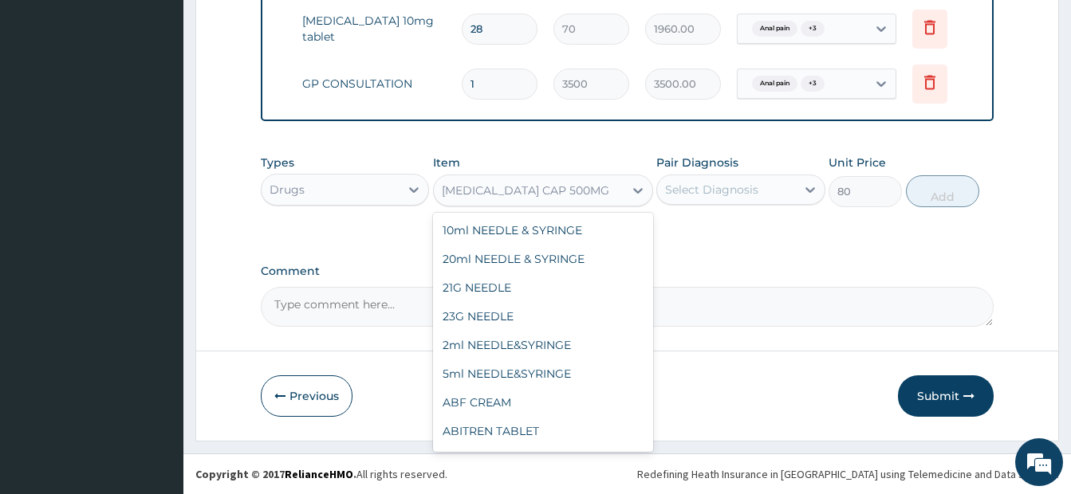
scroll to position [2191, 0]
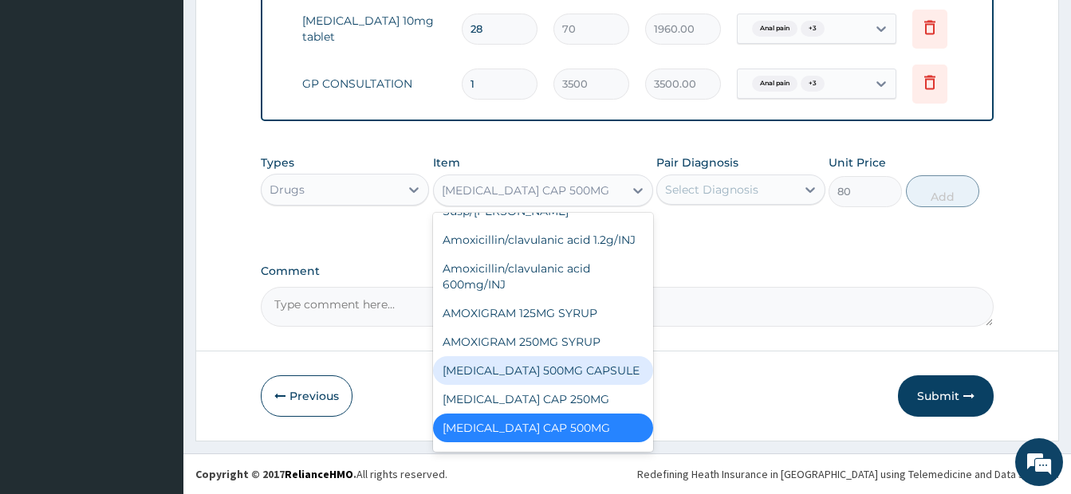
click at [533, 369] on div "[MEDICAL_DATA] 500MG CAPSULE" at bounding box center [543, 370] width 220 height 29
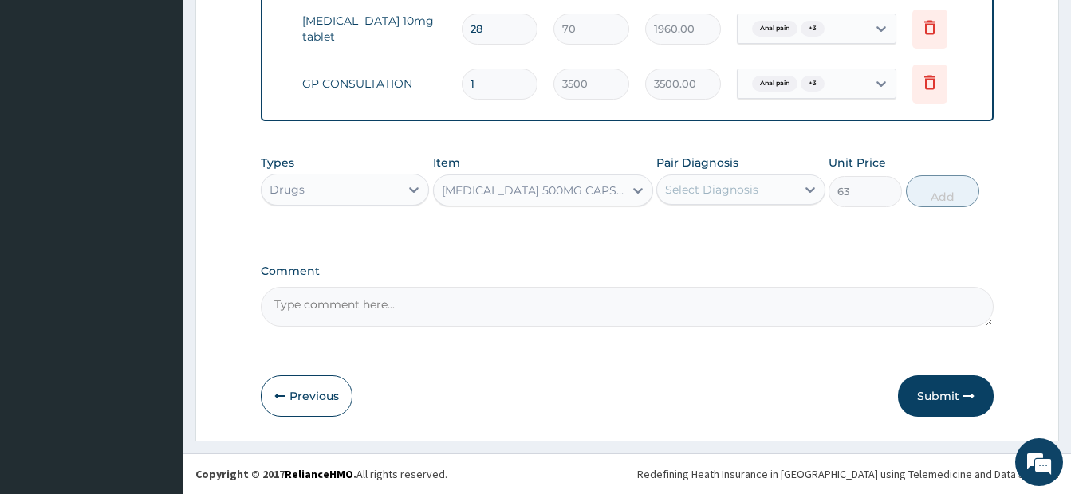
click at [533, 197] on div "[MEDICAL_DATA] 500MG CAPSULE" at bounding box center [533, 191] width 183 height 16
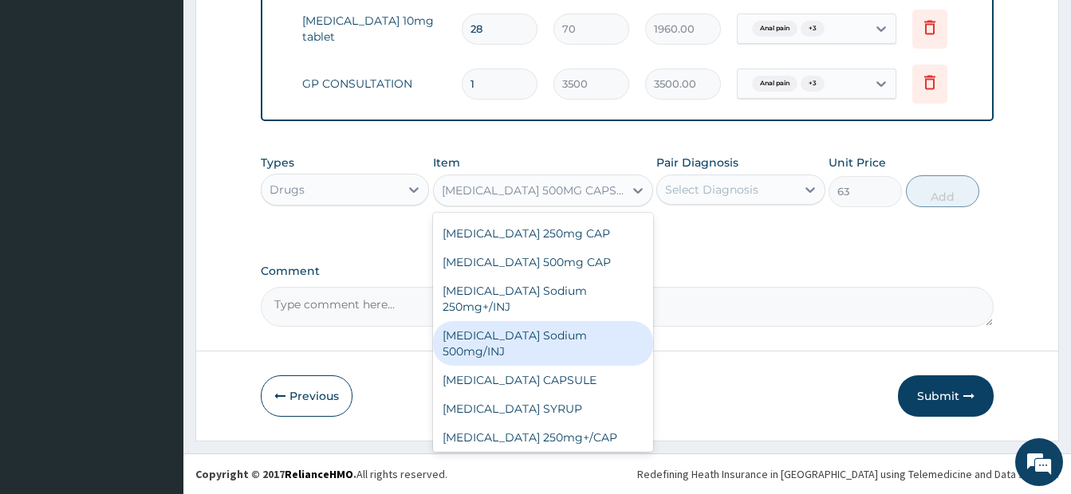
scroll to position [2611, 0]
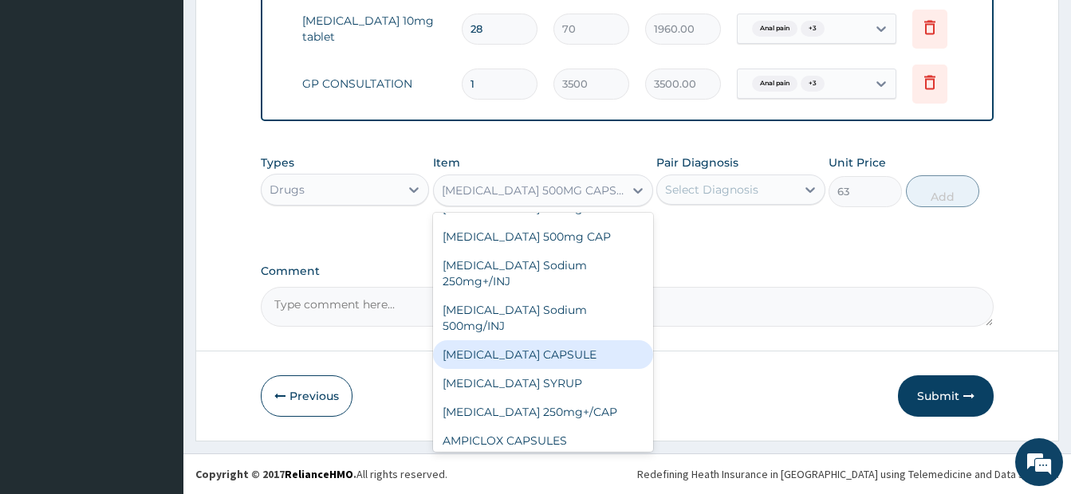
click at [547, 340] on div "[MEDICAL_DATA] CAPSULE" at bounding box center [543, 354] width 220 height 29
type input "5.775"
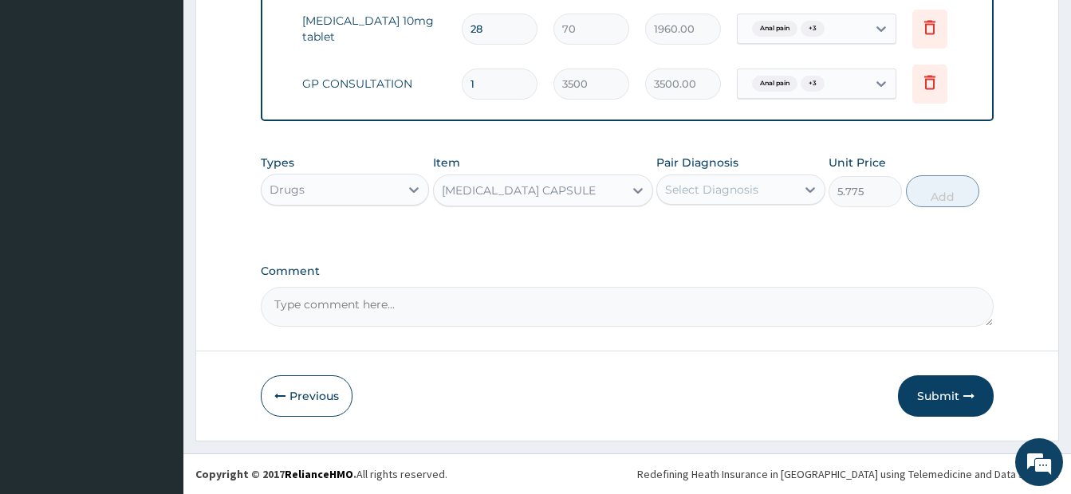
click at [541, 183] on div "[MEDICAL_DATA] CAPSULE" at bounding box center [519, 191] width 154 height 16
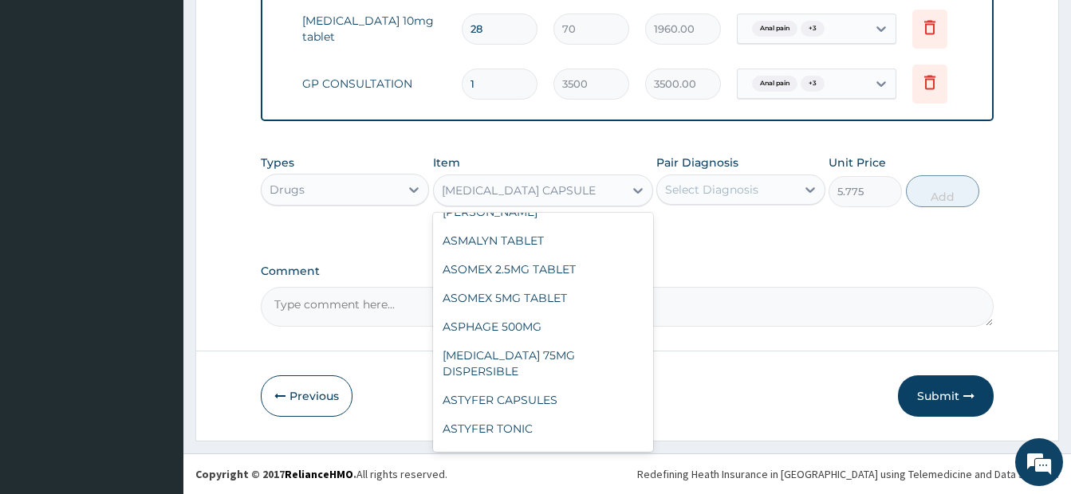
scroll to position [4659, 0]
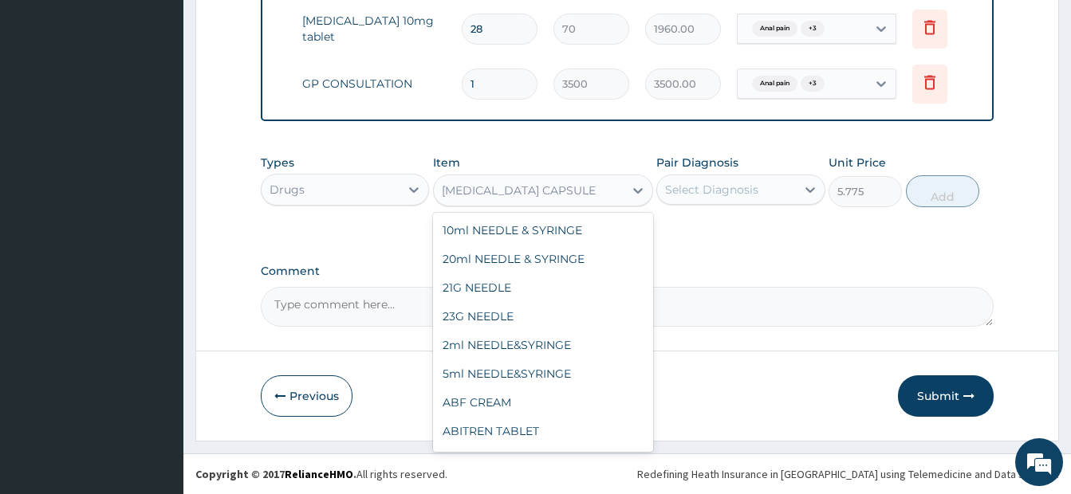
click at [564, 192] on div "[MEDICAL_DATA] CAPSULE" at bounding box center [519, 191] width 154 height 16
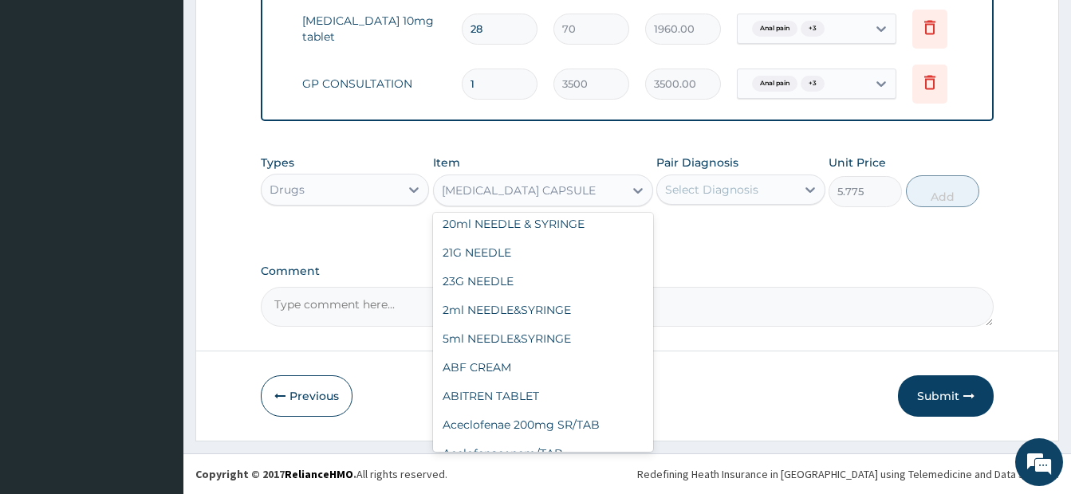
scroll to position [0, 0]
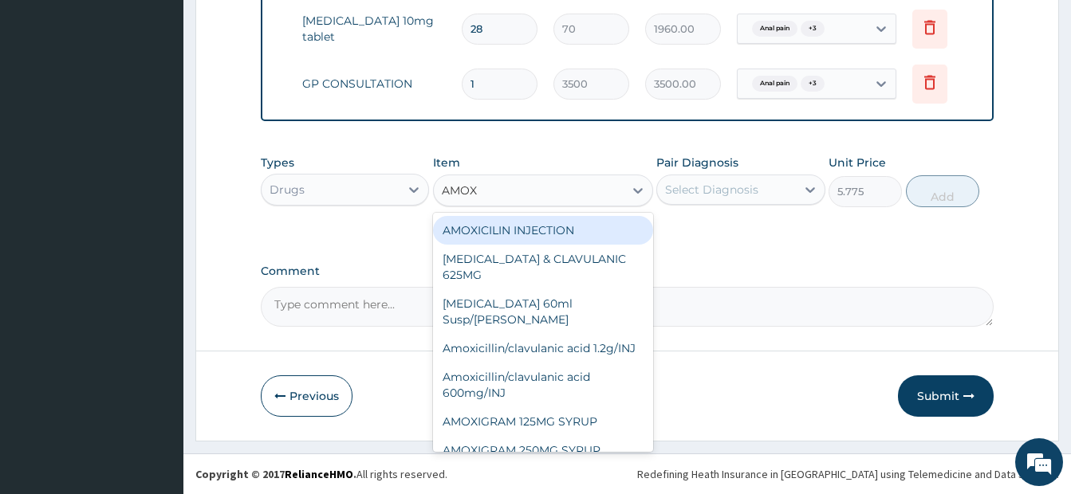
type input "AMOXI"
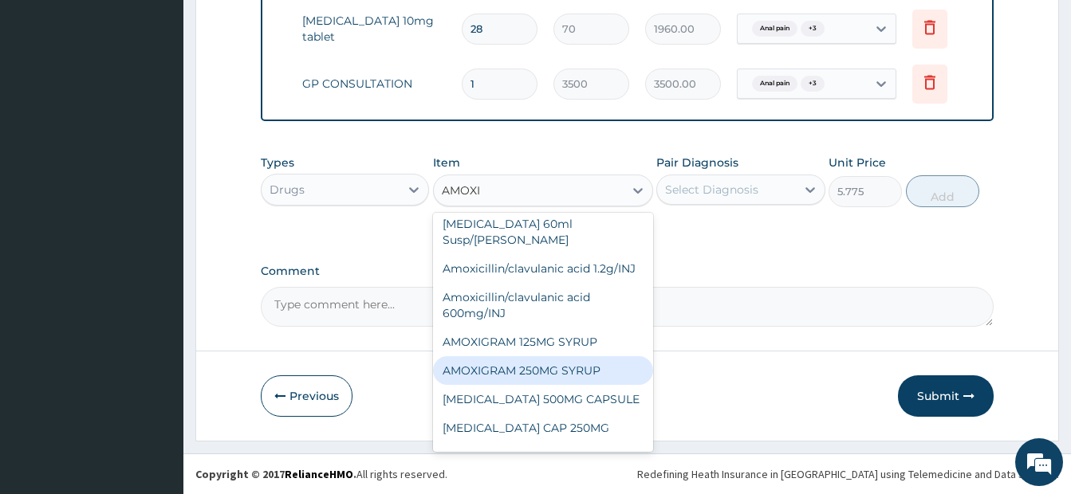
scroll to position [159, 0]
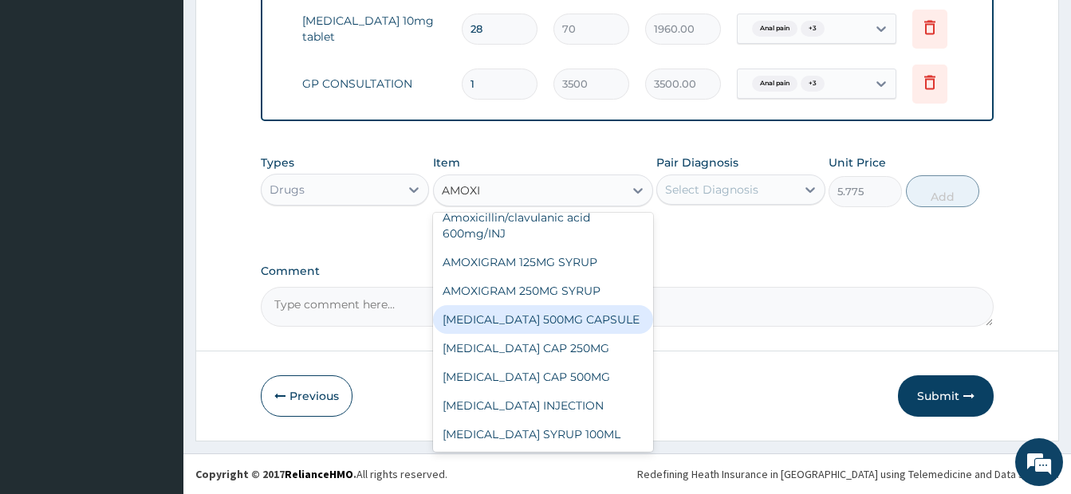
click at [544, 323] on div "[MEDICAL_DATA] 500MG CAPSULE" at bounding box center [543, 319] width 220 height 29
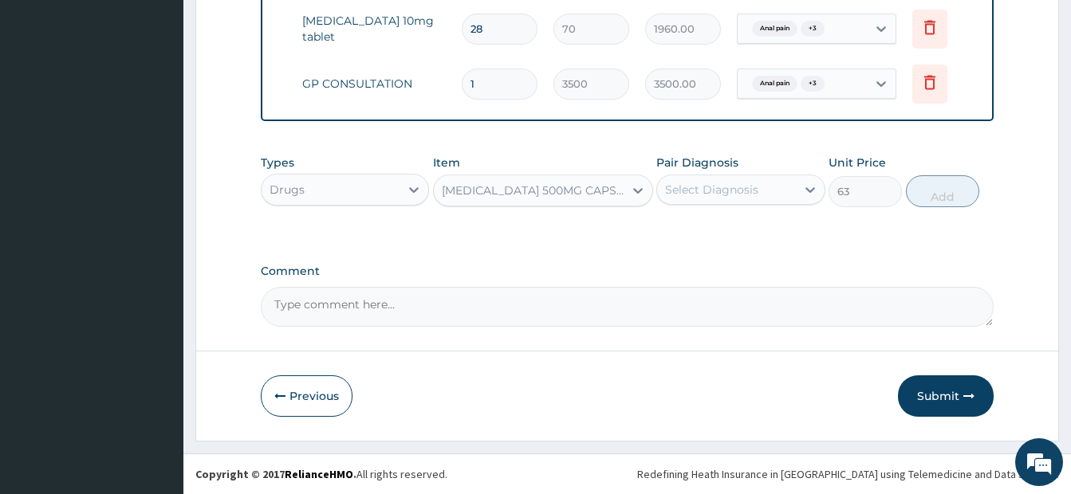
click at [531, 192] on div "[MEDICAL_DATA] 500MG CAPSULE" at bounding box center [533, 191] width 183 height 16
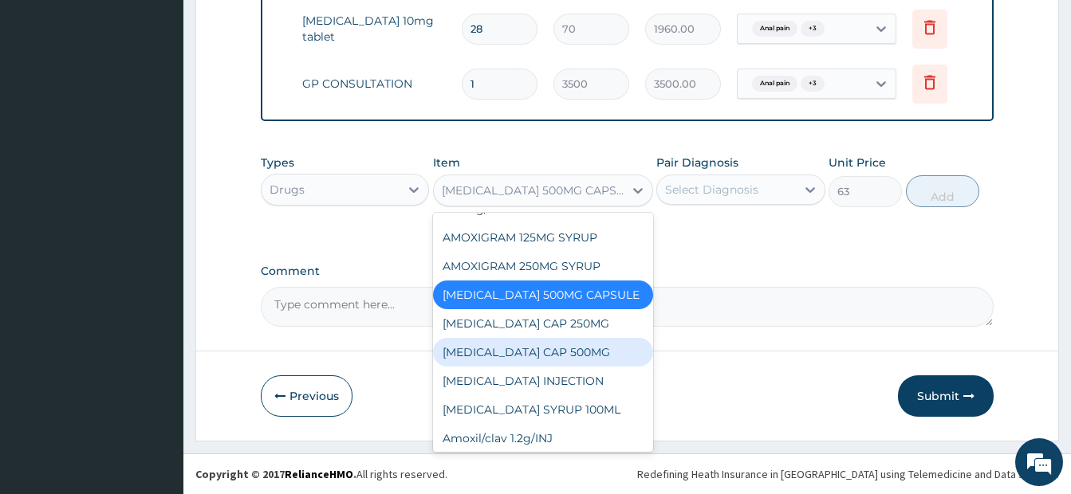
scroll to position [2293, 0]
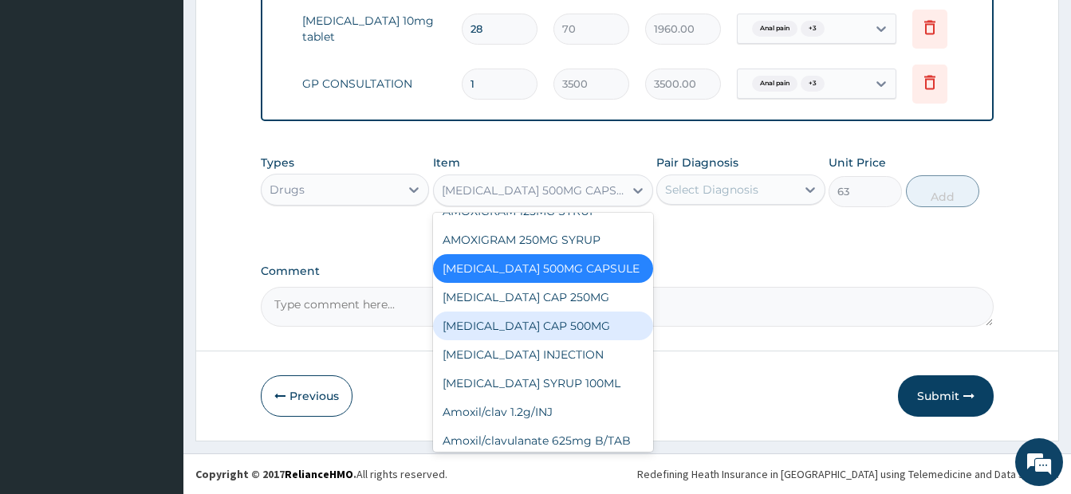
click at [545, 326] on div "[MEDICAL_DATA] CAP 500MG" at bounding box center [543, 326] width 220 height 29
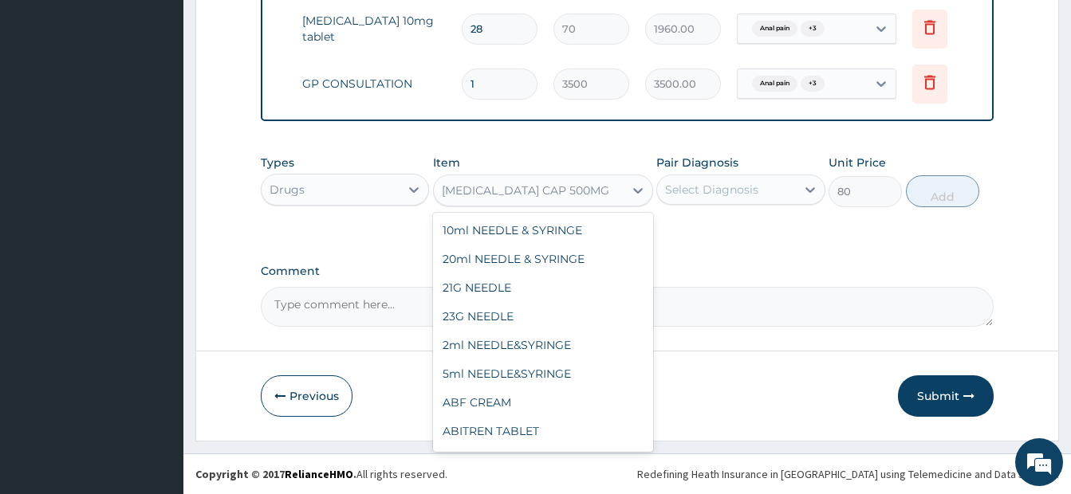
click at [572, 190] on div "[MEDICAL_DATA] CAP 500MG" at bounding box center [529, 191] width 190 height 26
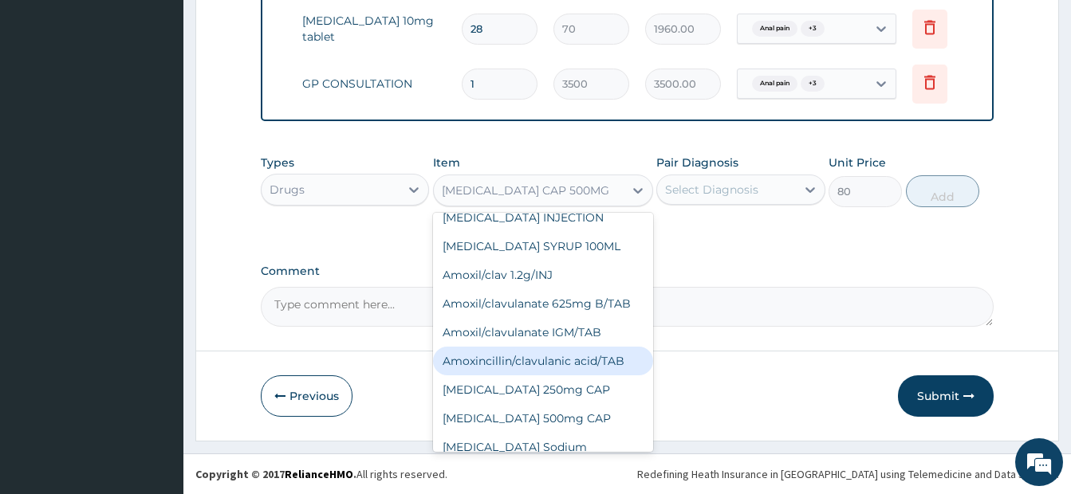
scroll to position [2509, 0]
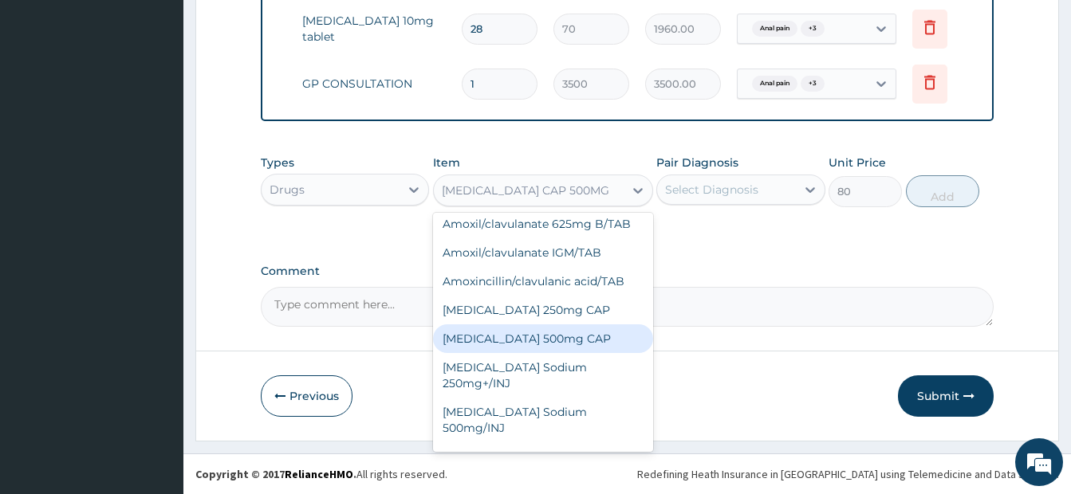
click at [543, 337] on div "[MEDICAL_DATA] 500mg CAP" at bounding box center [543, 338] width 220 height 29
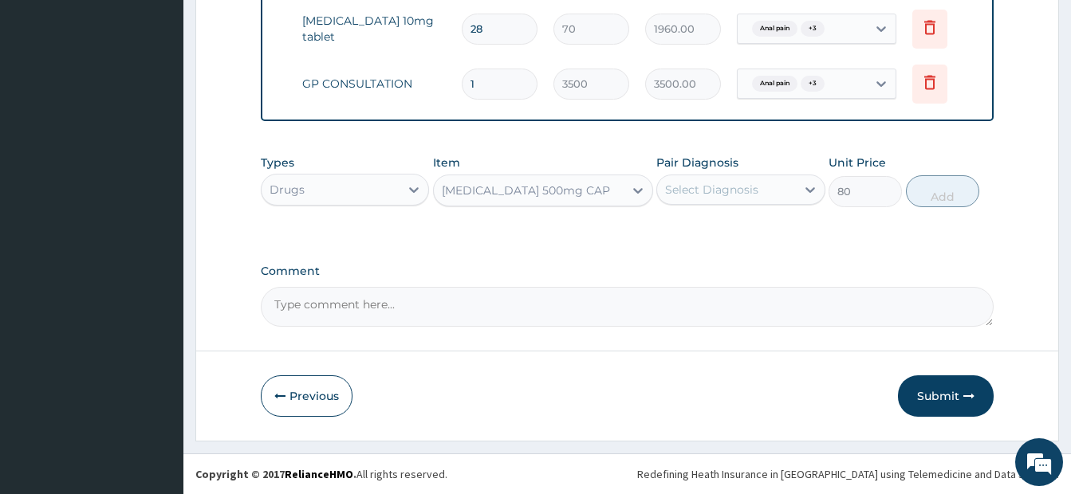
click at [568, 189] on div "[MEDICAL_DATA] 500mg CAP" at bounding box center [526, 191] width 168 height 16
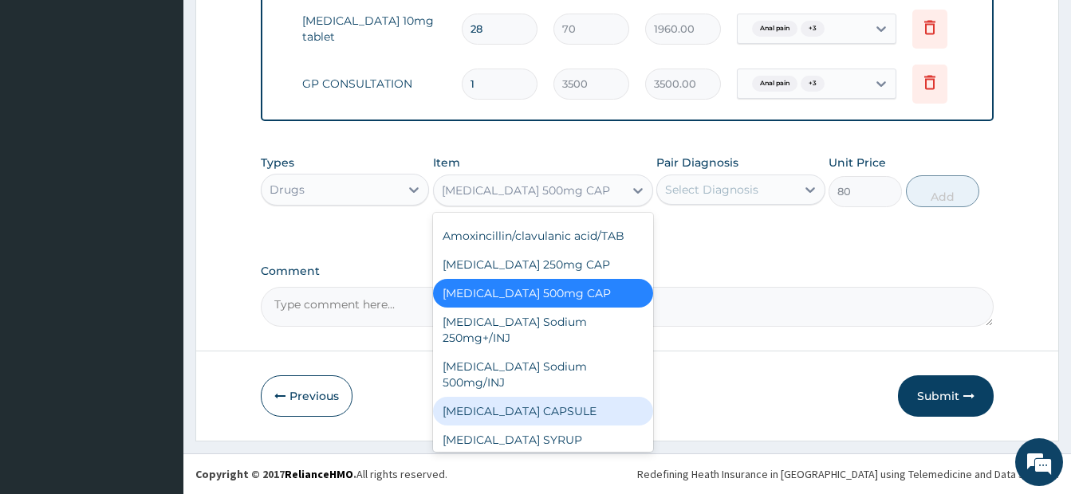
scroll to position [2580, 0]
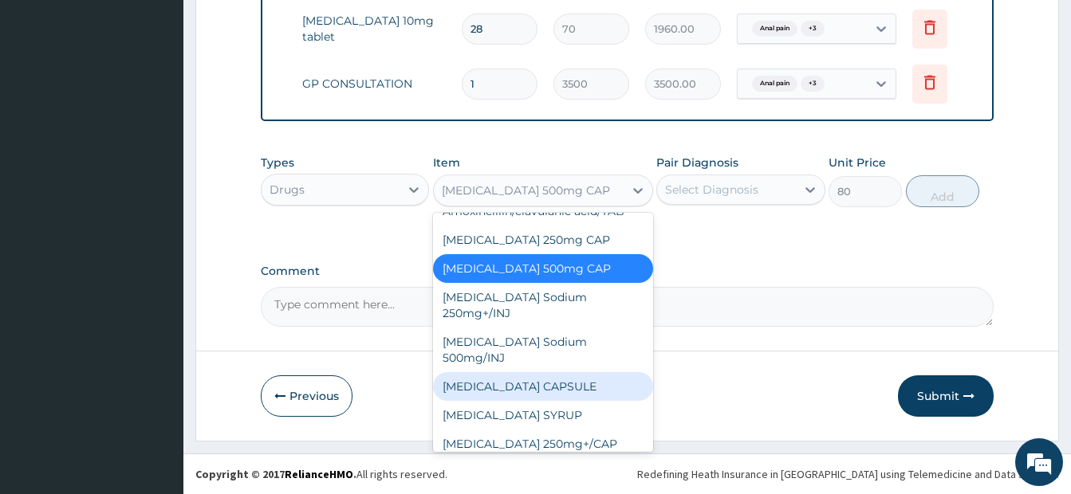
click at [552, 372] on div "[MEDICAL_DATA] CAPSULE" at bounding box center [543, 386] width 220 height 29
type input "5.775"
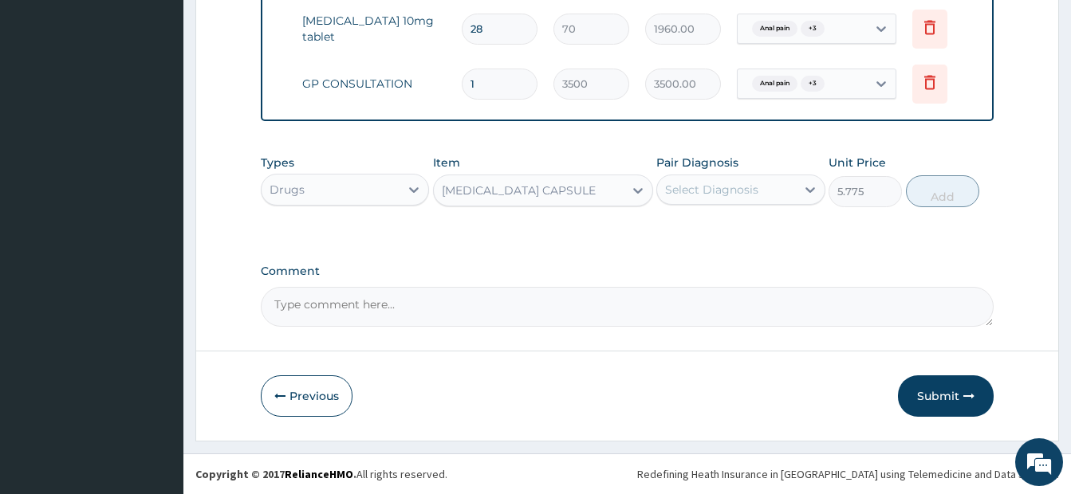
click at [569, 179] on div "[MEDICAL_DATA] CAPSULE" at bounding box center [529, 191] width 190 height 26
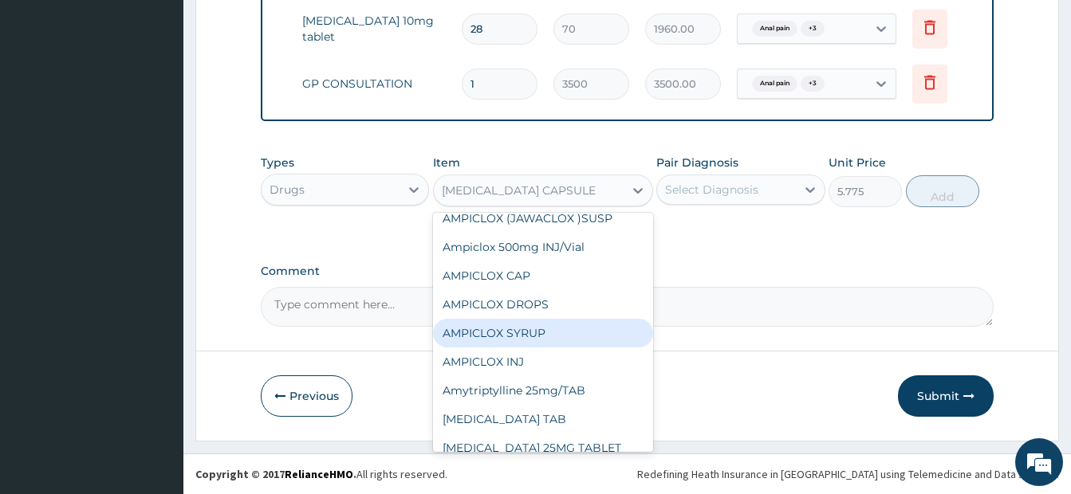
scroll to position [2905, 0]
